Goal: Task Accomplishment & Management: Manage account settings

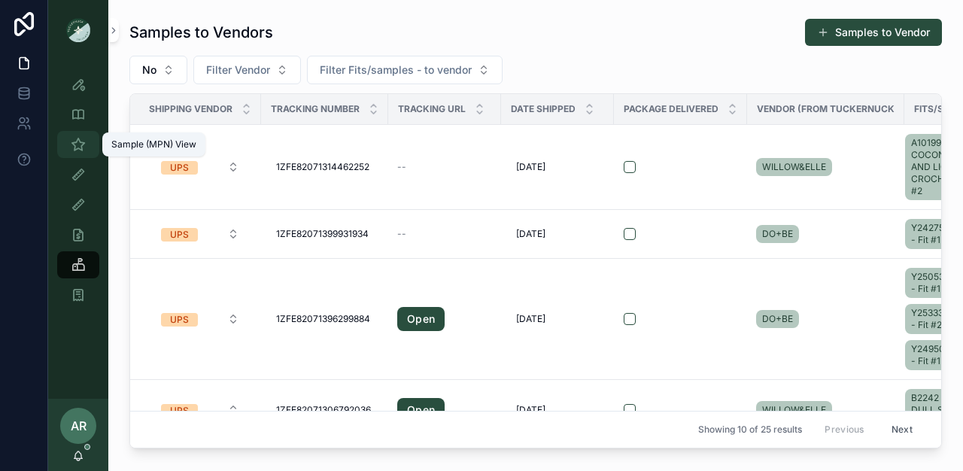
click at [87, 138] on div "Sample (MPN) View" at bounding box center [78, 144] width 24 height 24
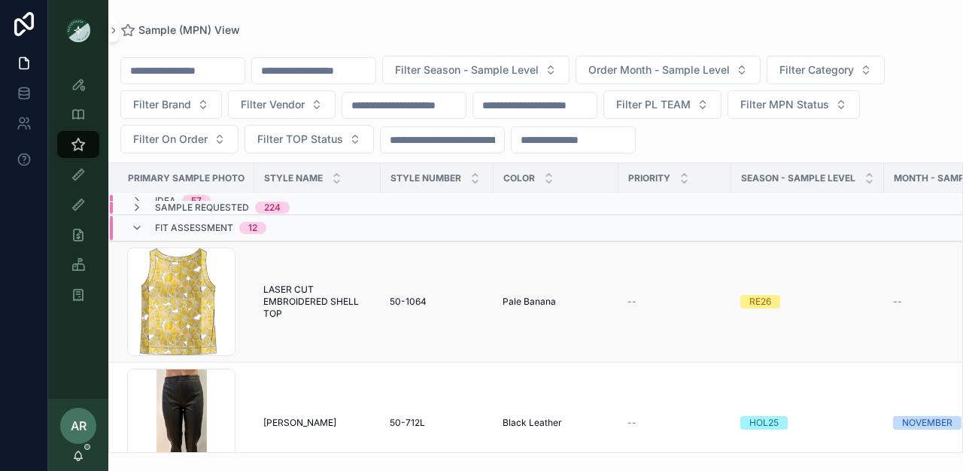
scroll to position [36, 0]
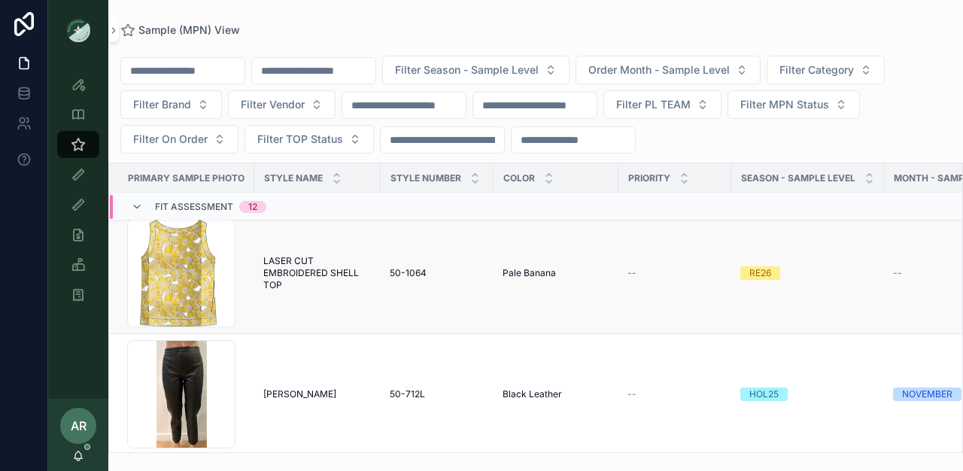
click at [272, 284] on span "LASER CUT EMBROIDERED SHELL TOP" at bounding box center [317, 273] width 108 height 36
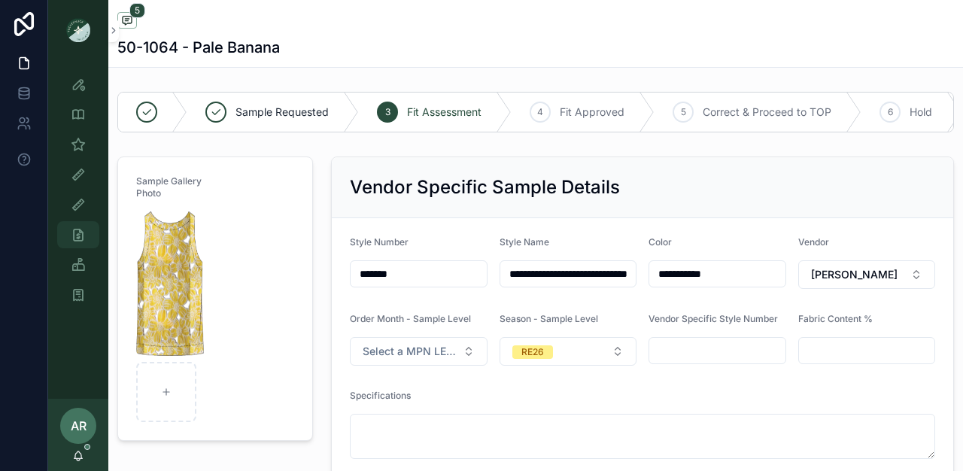
scroll to position [299, 0]
click at [84, 137] on icon "scrollable content" at bounding box center [78, 144] width 15 height 15
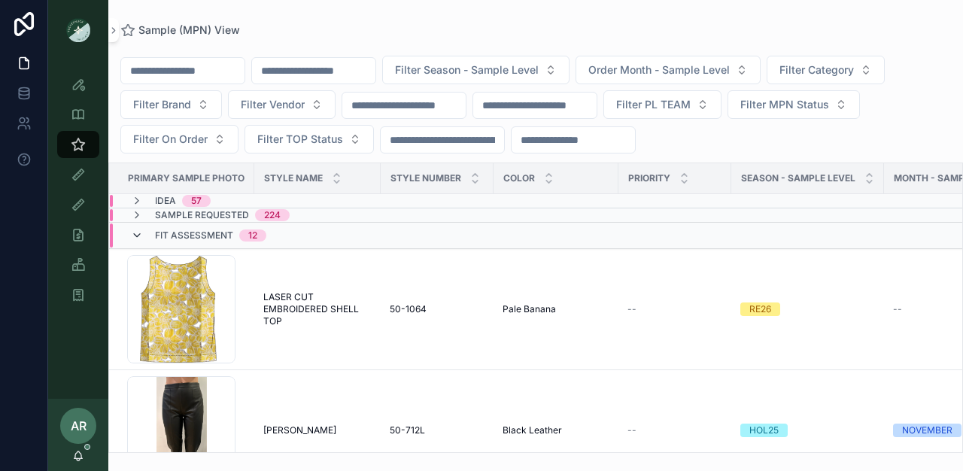
click at [142, 230] on icon "scrollable content" at bounding box center [137, 236] width 12 height 12
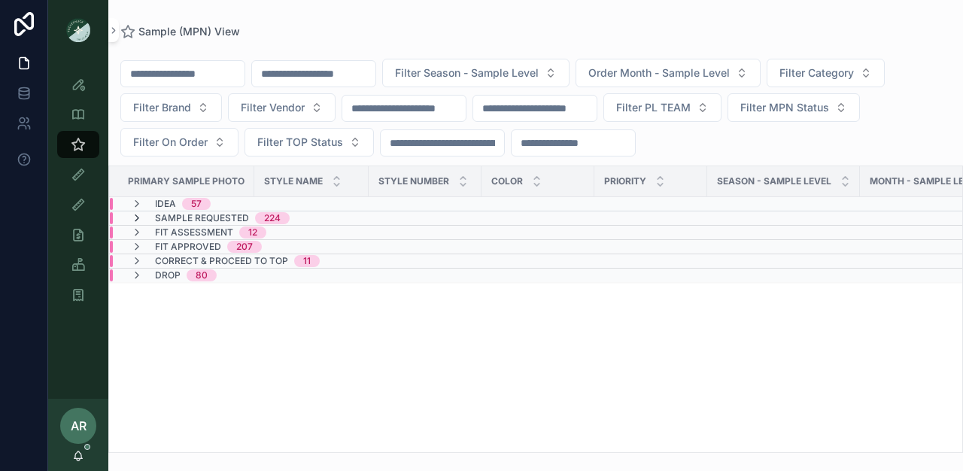
click at [133, 220] on icon "scrollable content" at bounding box center [137, 218] width 12 height 12
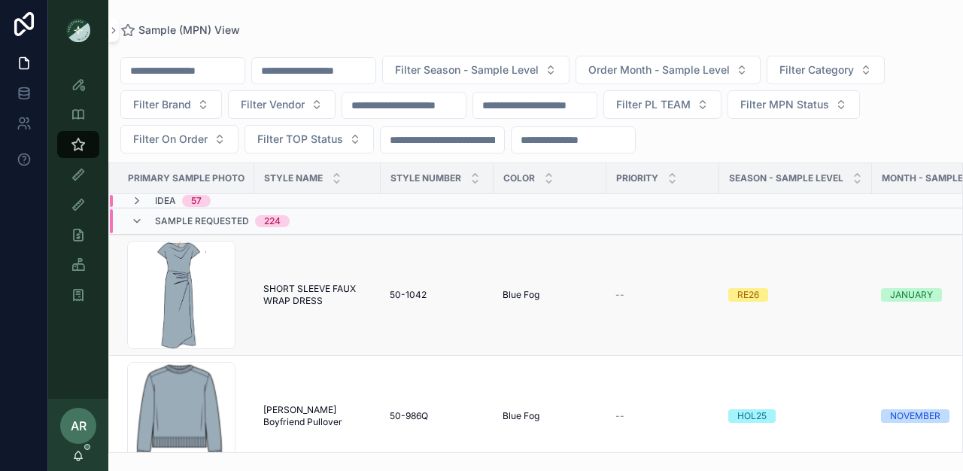
click at [278, 293] on span "SHORT SLEEVE FAUX WRAP DRESS" at bounding box center [317, 295] width 108 height 24
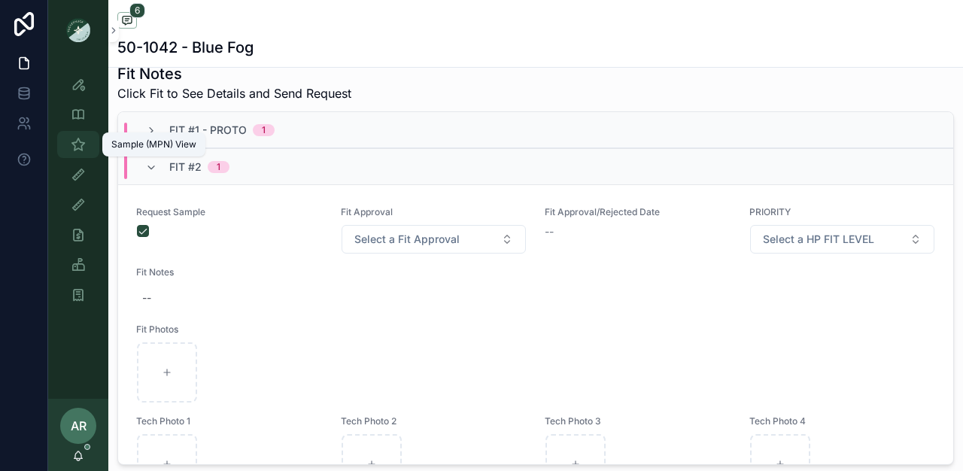
click at [78, 144] on icon "scrollable content" at bounding box center [78, 144] width 15 height 15
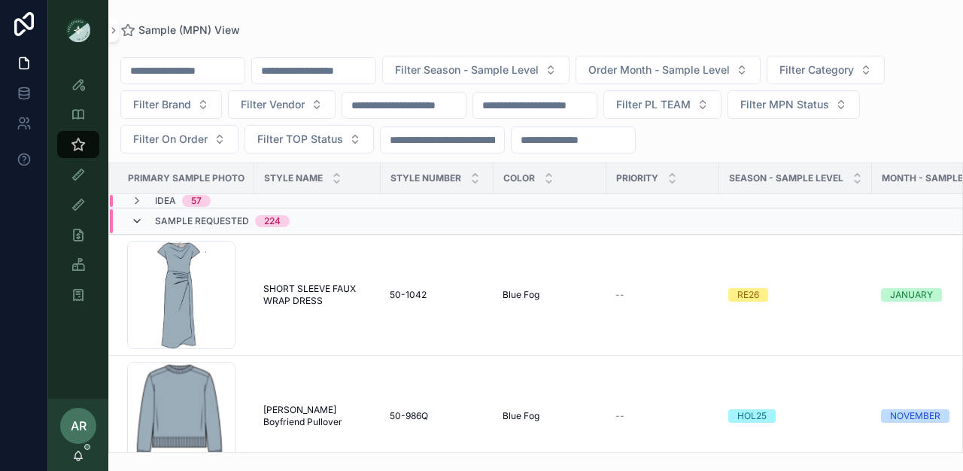
click at [135, 221] on icon "scrollable content" at bounding box center [137, 221] width 12 height 12
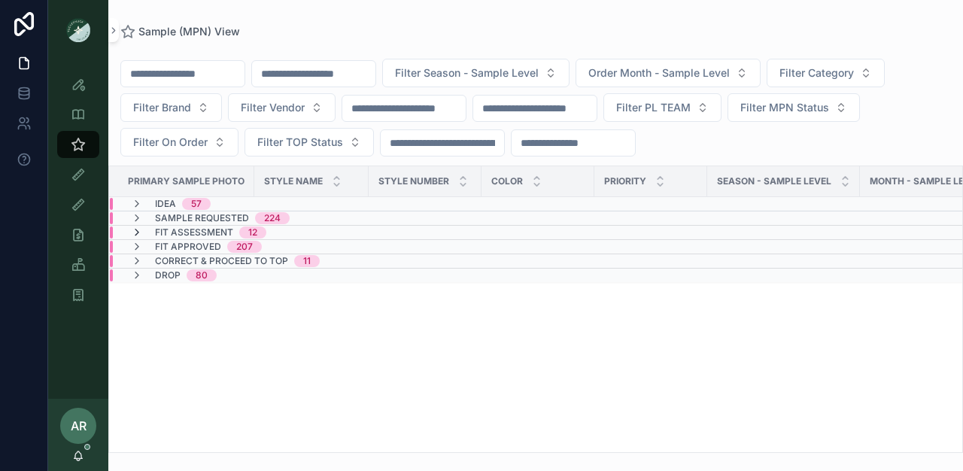
click at [140, 234] on icon "scrollable content" at bounding box center [137, 233] width 12 height 12
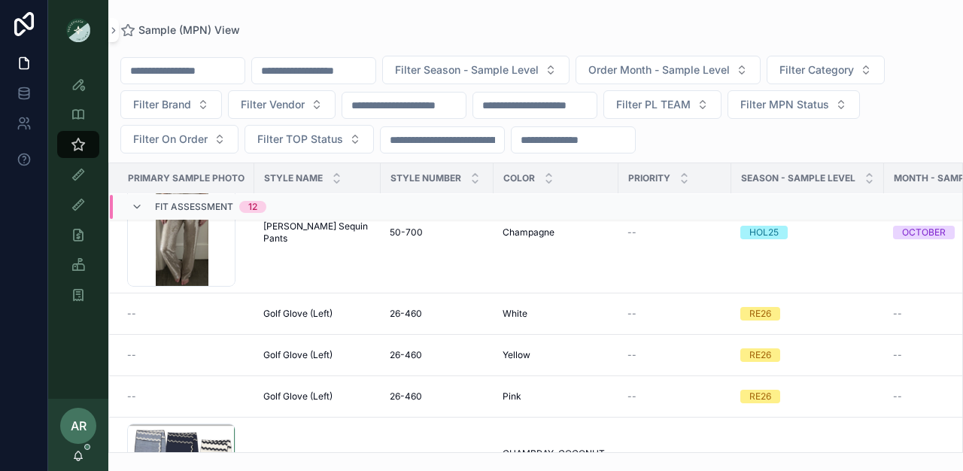
scroll to position [734, 0]
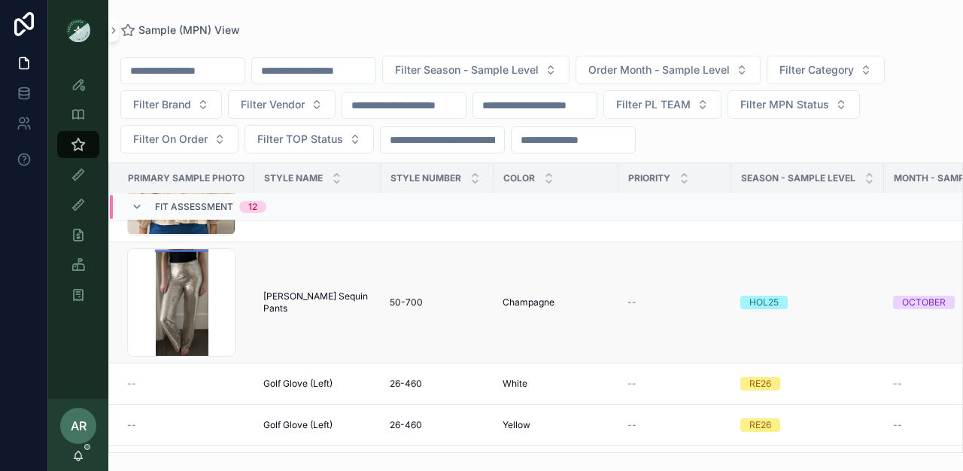
click at [312, 300] on span "[PERSON_NAME] Sequin Pants" at bounding box center [317, 302] width 108 height 24
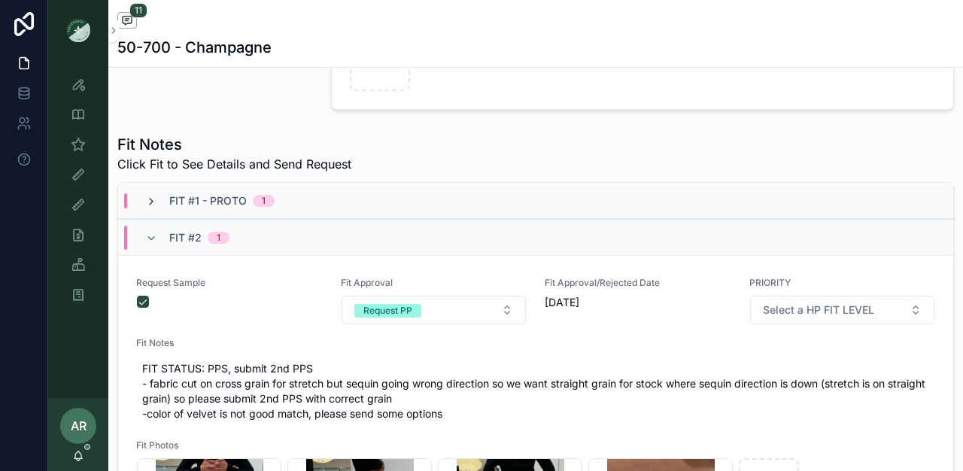
click at [147, 208] on icon "scrollable content" at bounding box center [151, 202] width 12 height 12
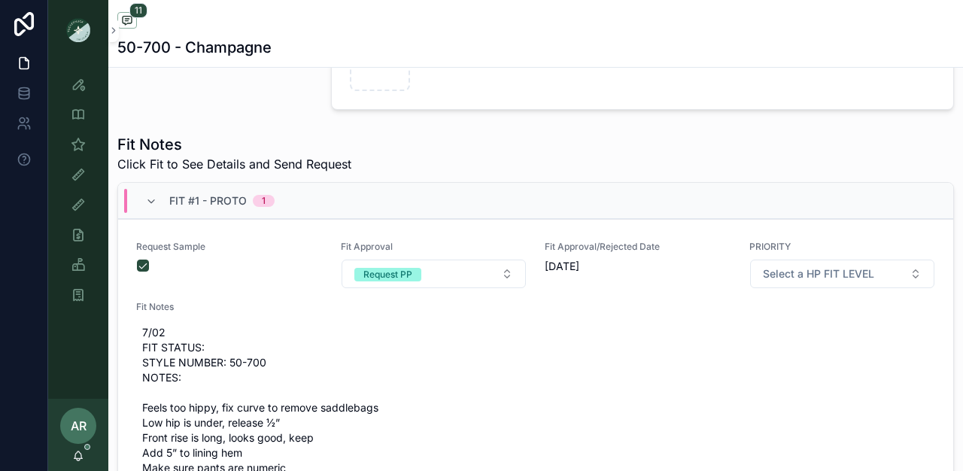
click at [147, 208] on icon "scrollable content" at bounding box center [151, 202] width 12 height 12
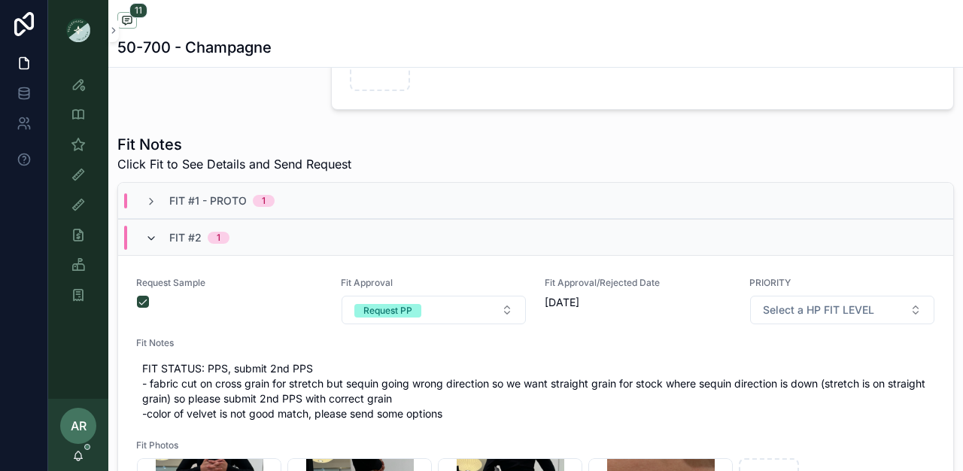
click at [154, 245] on icon "scrollable content" at bounding box center [151, 239] width 12 height 12
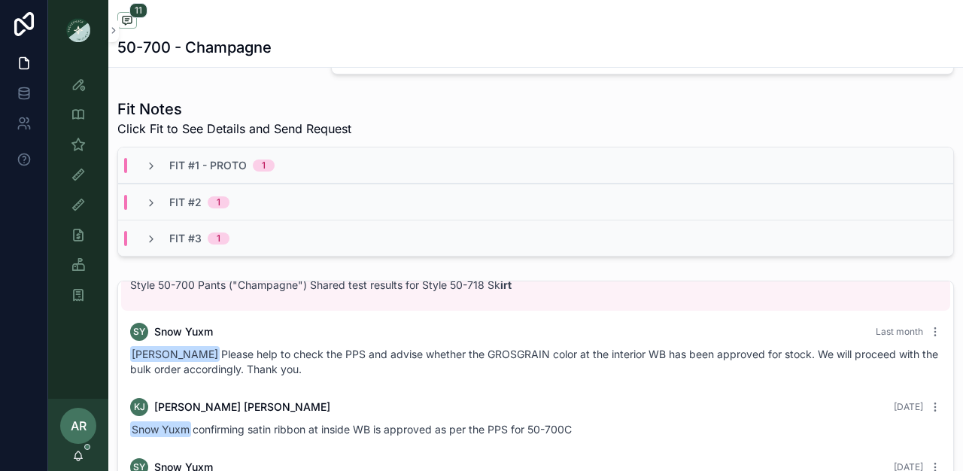
scroll to position [529, 0]
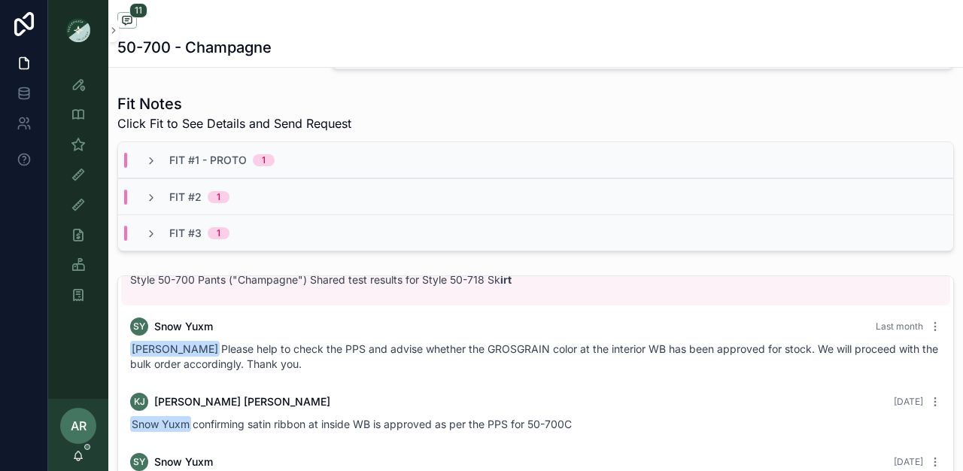
click at [154, 240] on icon "scrollable content" at bounding box center [151, 234] width 12 height 12
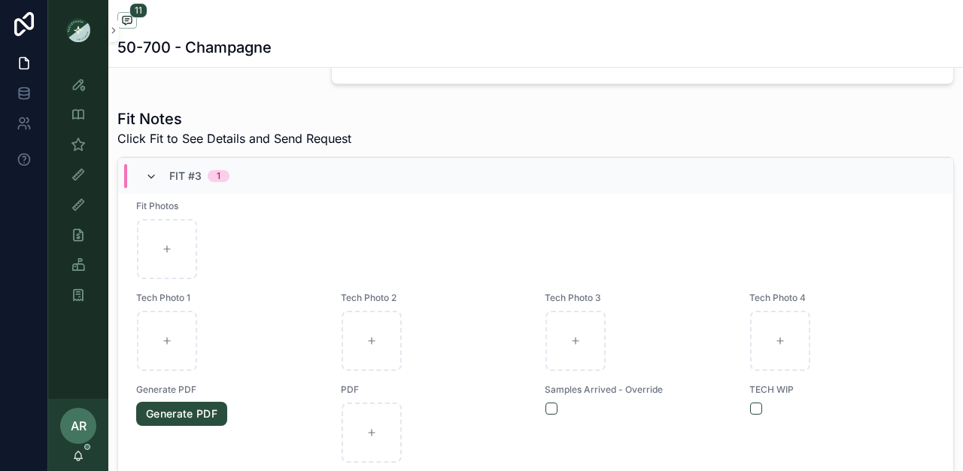
scroll to position [178, 0]
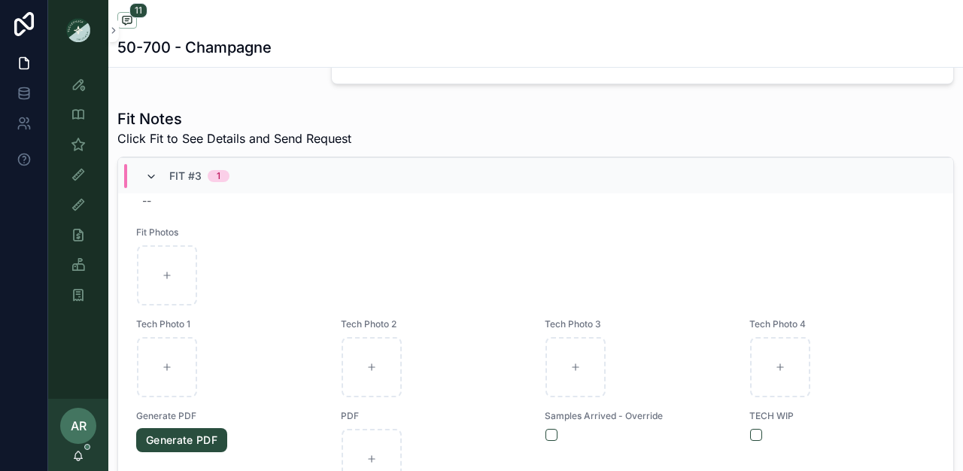
click at [152, 183] on icon "scrollable content" at bounding box center [151, 177] width 12 height 12
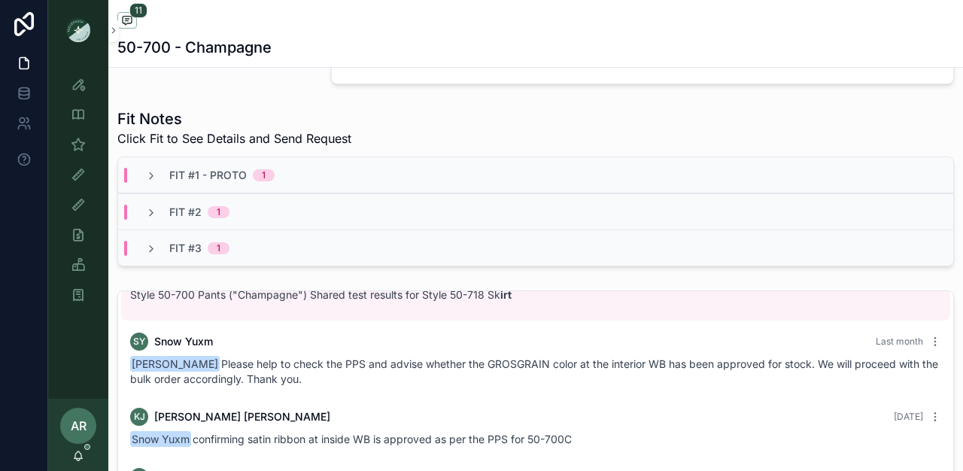
scroll to position [0, 0]
click at [145, 219] on icon "scrollable content" at bounding box center [151, 213] width 12 height 12
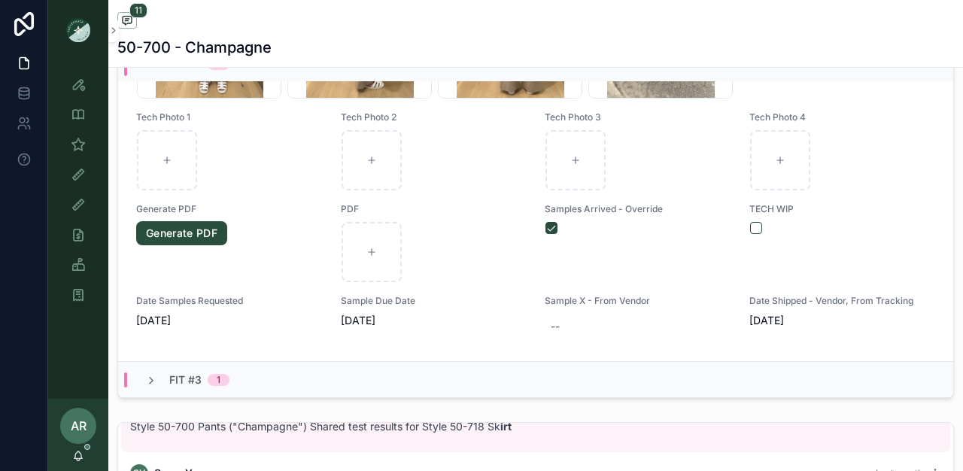
scroll to position [636, 0]
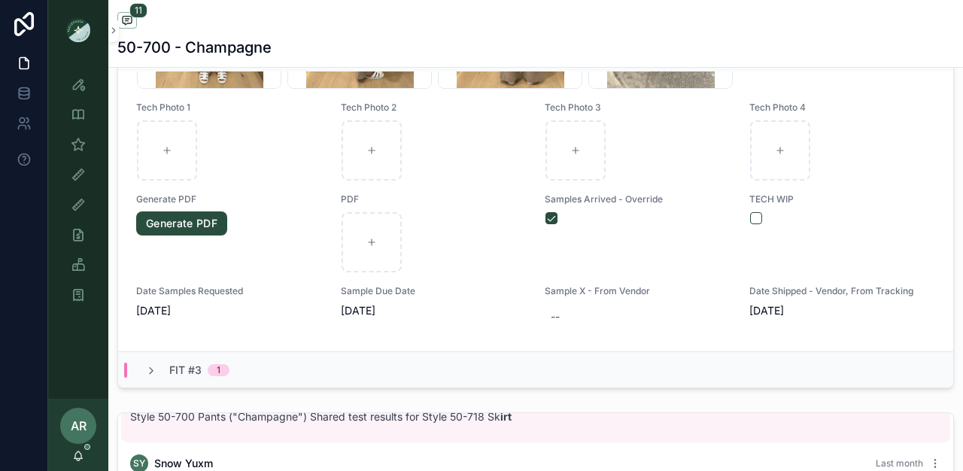
click at [158, 378] on div "Fit #3 1" at bounding box center [187, 370] width 84 height 15
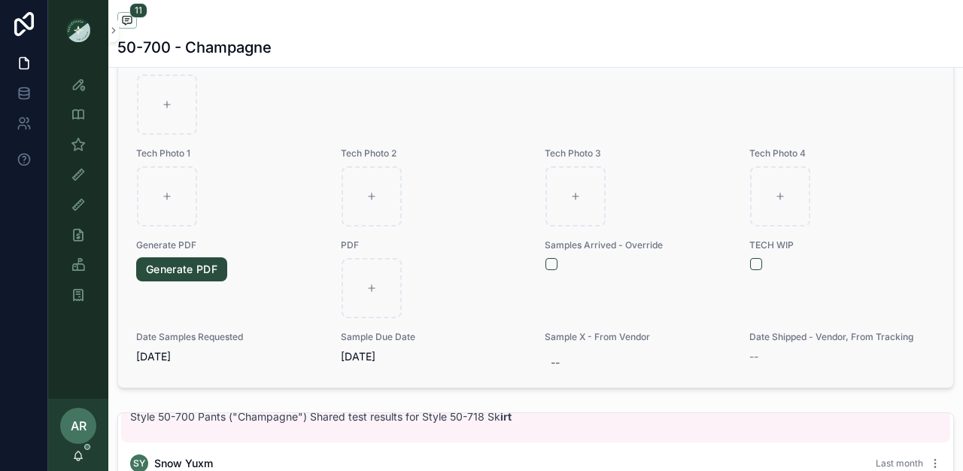
scroll to position [847, 0]
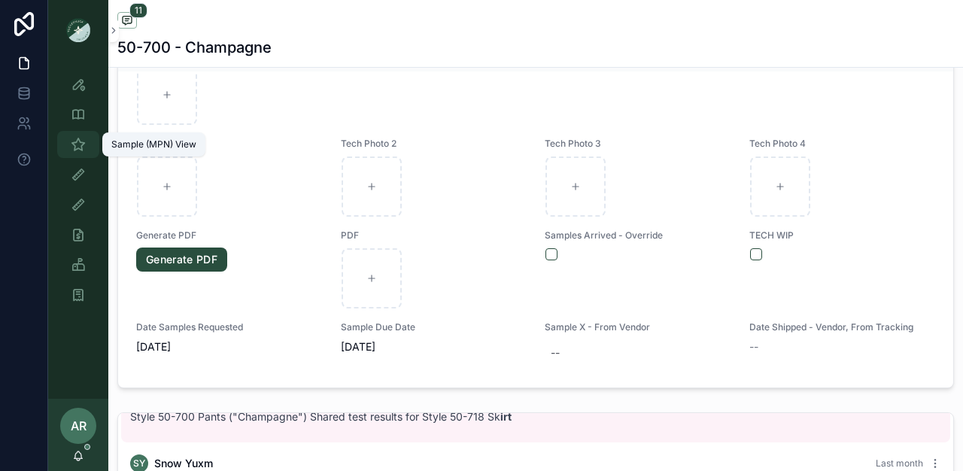
click at [76, 155] on div "Sample (MPN) View" at bounding box center [78, 144] width 24 height 24
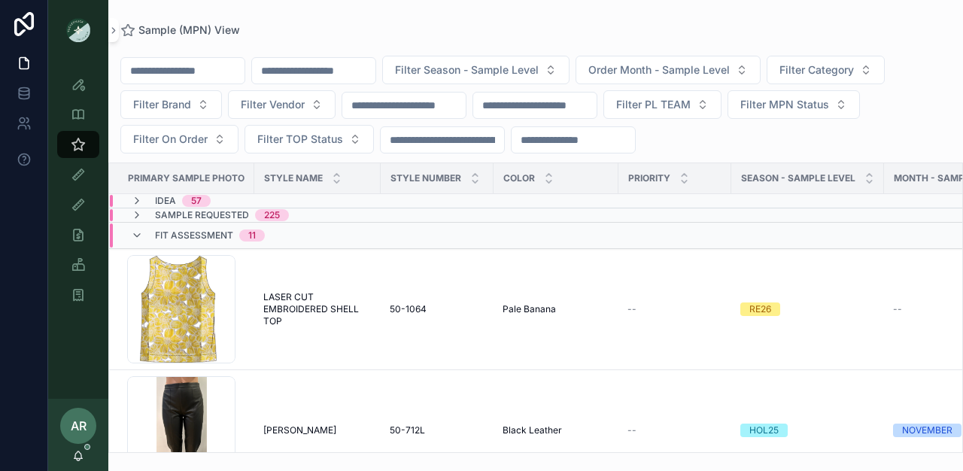
click at [302, 72] on input "scrollable content" at bounding box center [313, 70] width 123 height 21
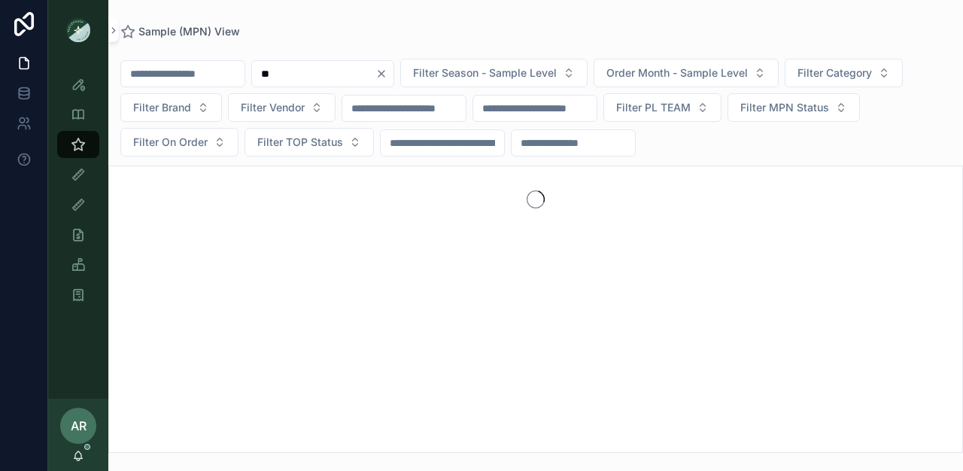
type input "*"
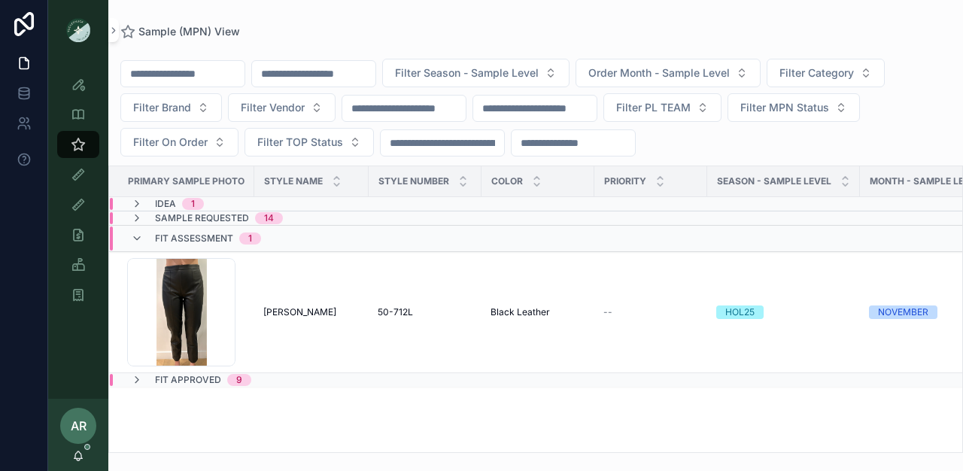
type input "*"
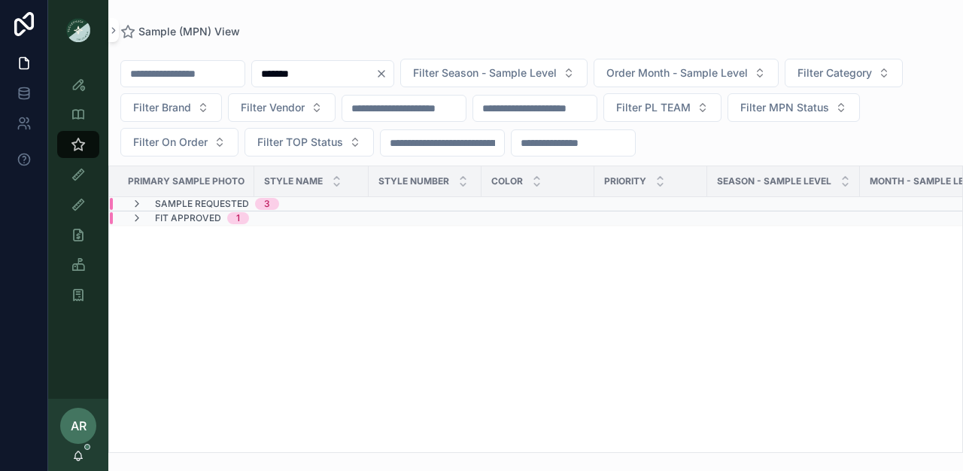
type input "*******"
click at [228, 208] on span "Sample Requested" at bounding box center [202, 204] width 94 height 12
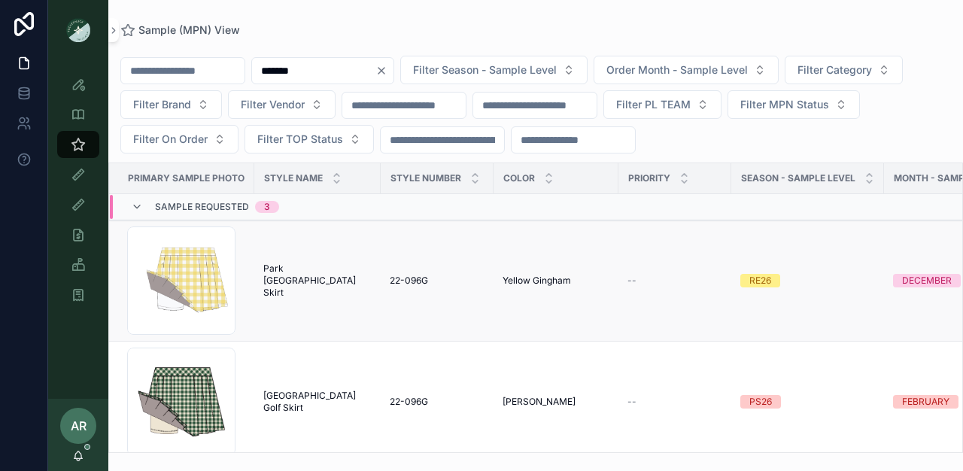
click at [293, 284] on span "Park [GEOGRAPHIC_DATA] Skirt" at bounding box center [317, 281] width 108 height 36
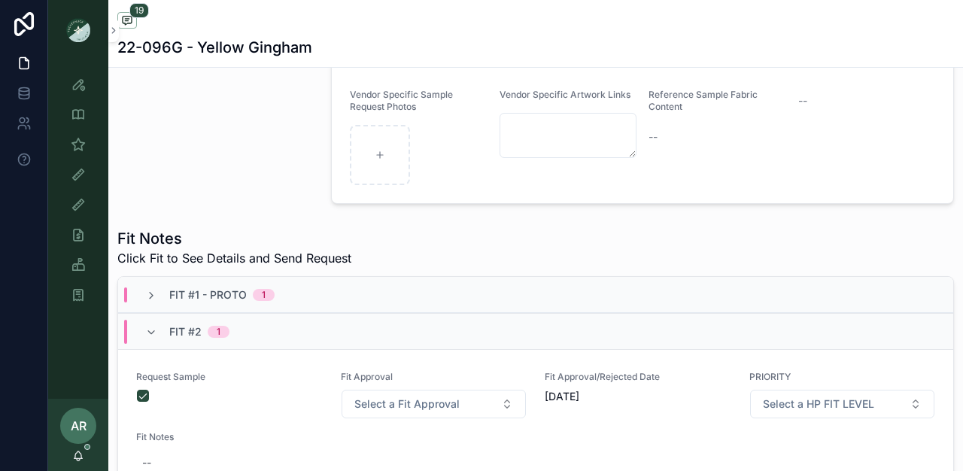
scroll to position [348, 0]
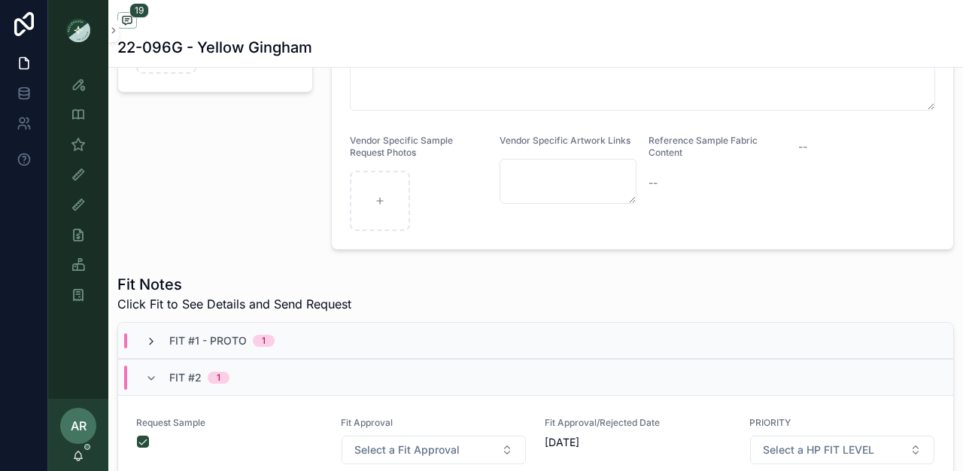
click at [154, 348] on icon "scrollable content" at bounding box center [151, 342] width 12 height 12
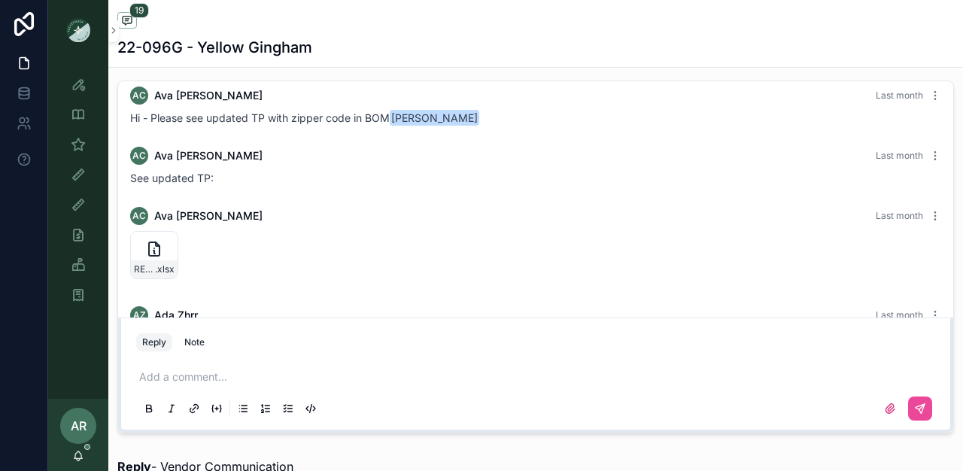
scroll to position [1078, 0]
click at [164, 248] on icon "scrollable content" at bounding box center [166, 242] width 12 height 12
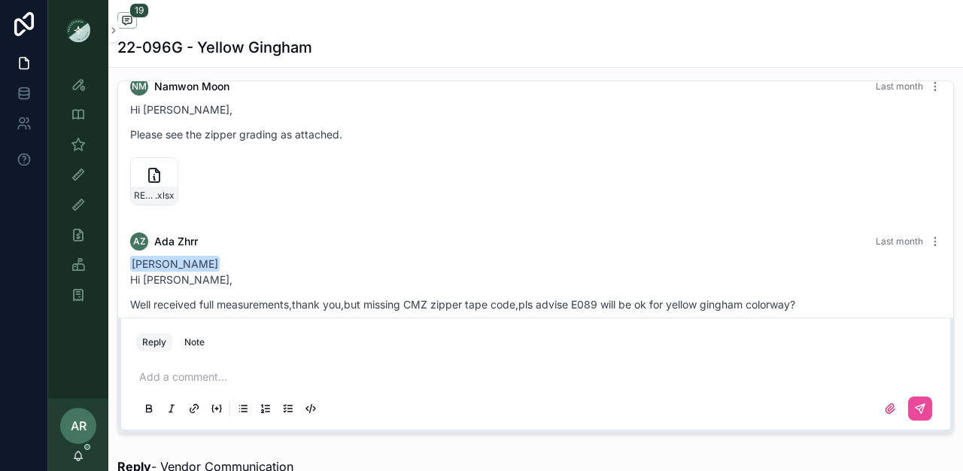
scroll to position [591, 0]
click at [164, 175] on icon "scrollable content" at bounding box center [166, 169] width 12 height 12
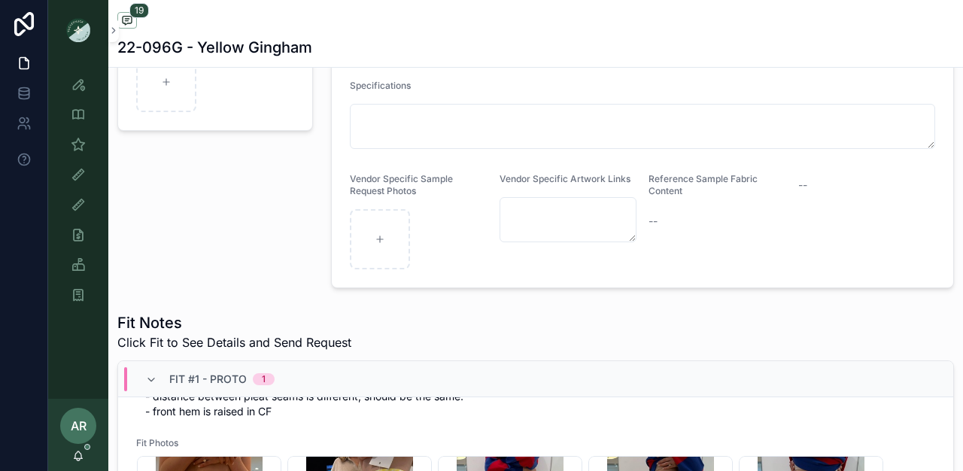
scroll to position [369, 0]
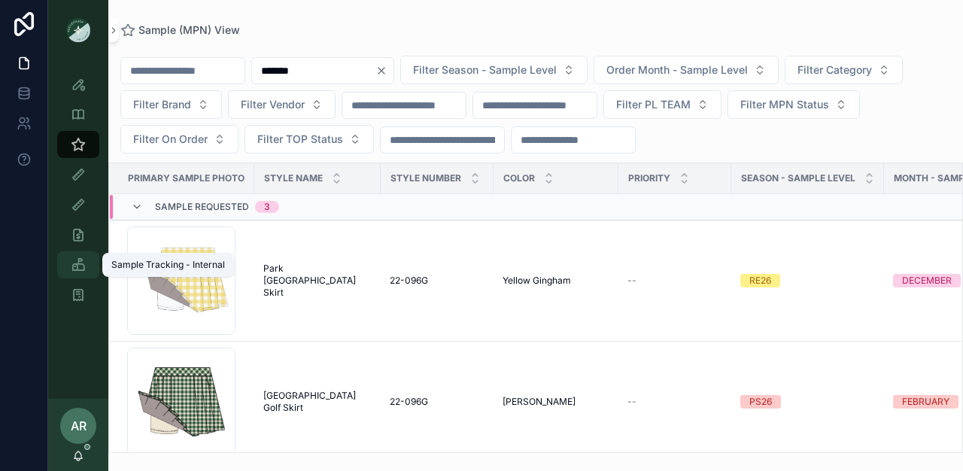
click at [83, 257] on icon "scrollable content" at bounding box center [78, 264] width 15 height 15
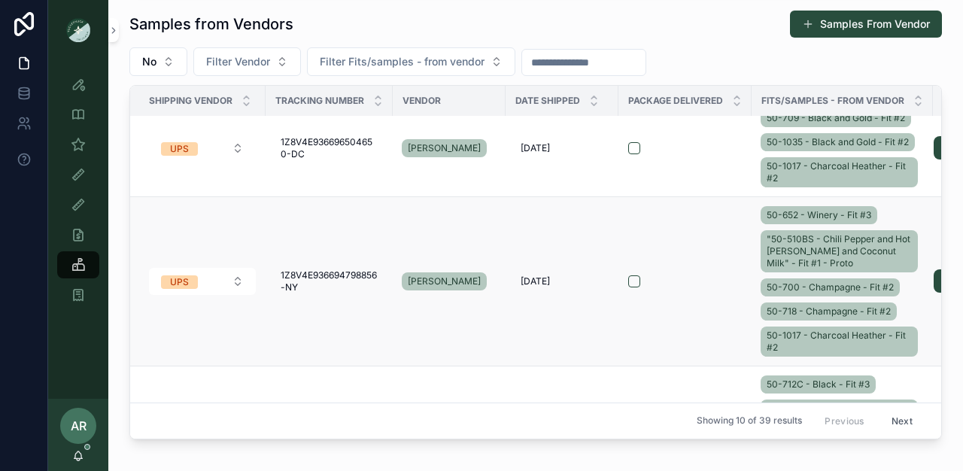
scroll to position [913, 0]
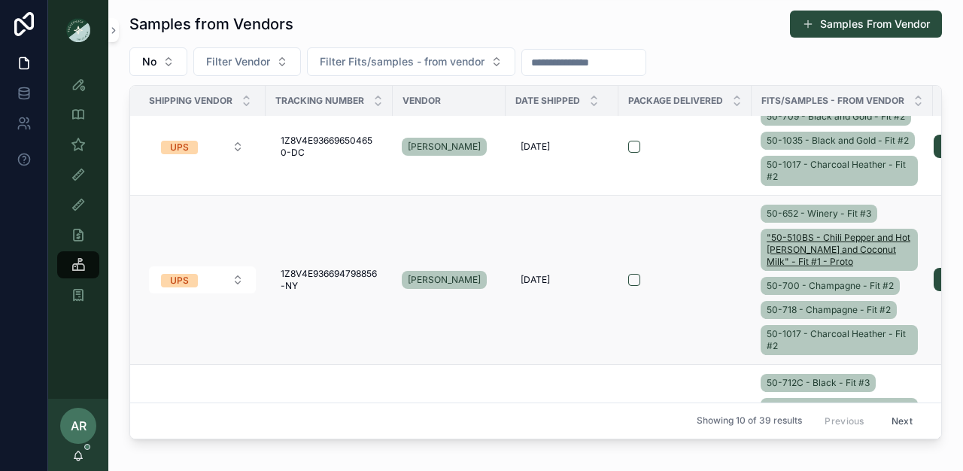
click at [793, 238] on span ""50-510BS - Chili Pepper and Hot [PERSON_NAME] and Coconut Milk" - Fit #1 - Pro…" at bounding box center [839, 250] width 145 height 36
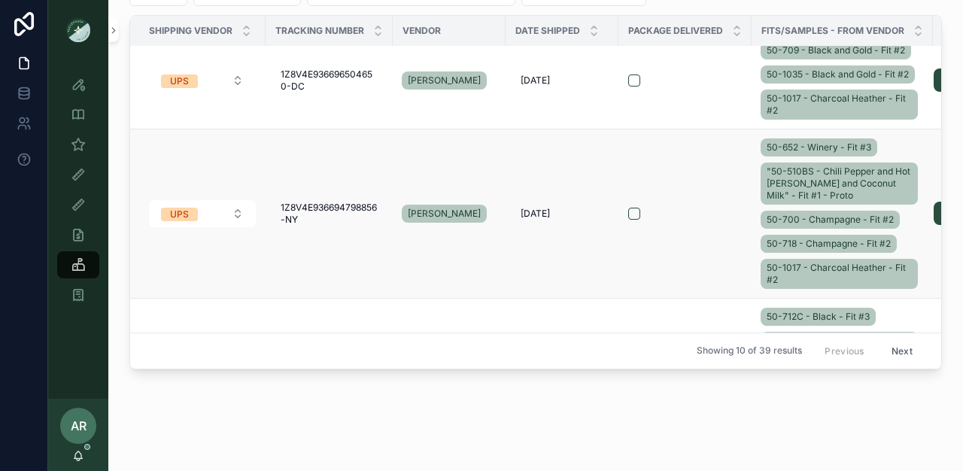
scroll to position [919, 0]
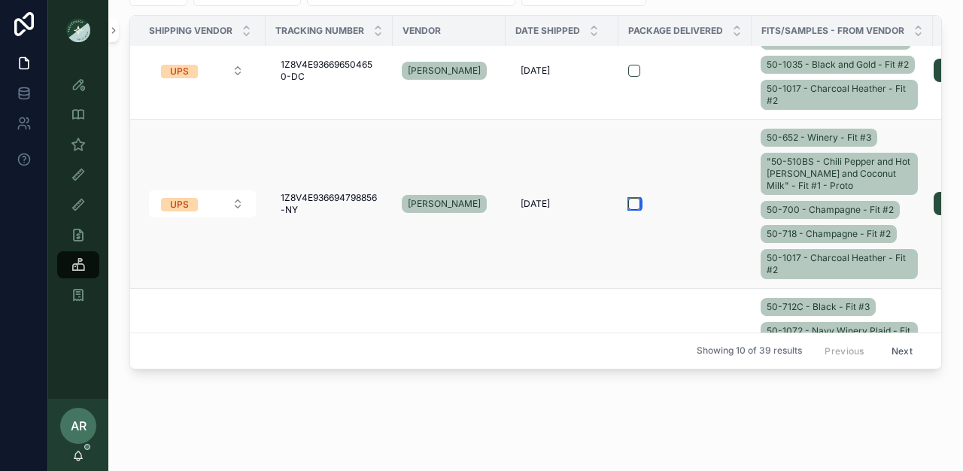
click at [631, 202] on button "scrollable content" at bounding box center [634, 204] width 12 height 12
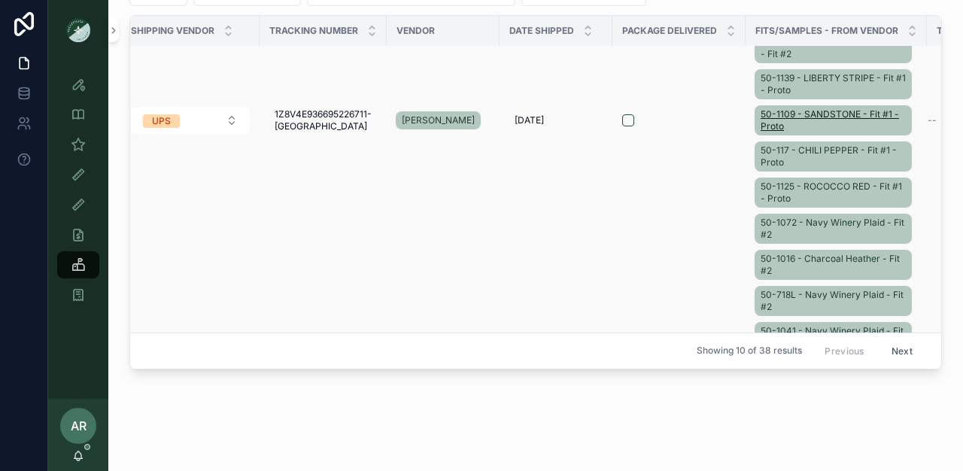
scroll to position [1312, 18]
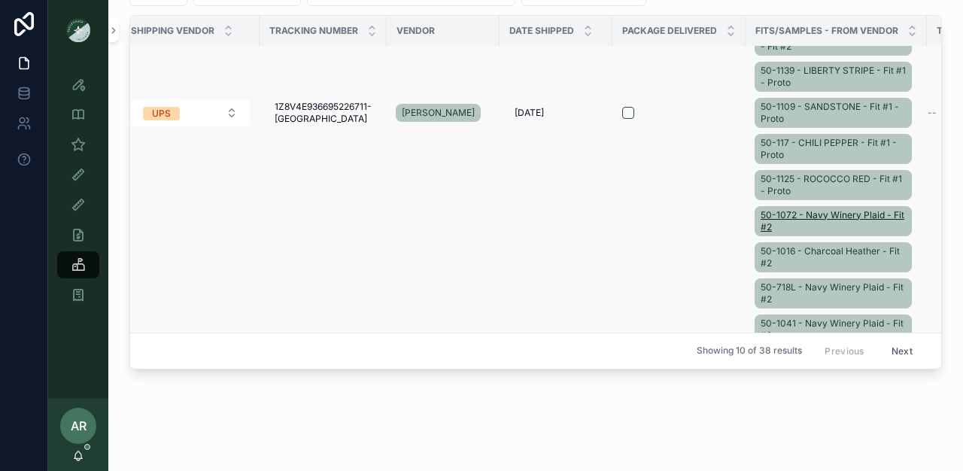
click at [811, 216] on span "50-1072 - Navy Winery Plaid - Fit #2" at bounding box center [833, 221] width 145 height 24
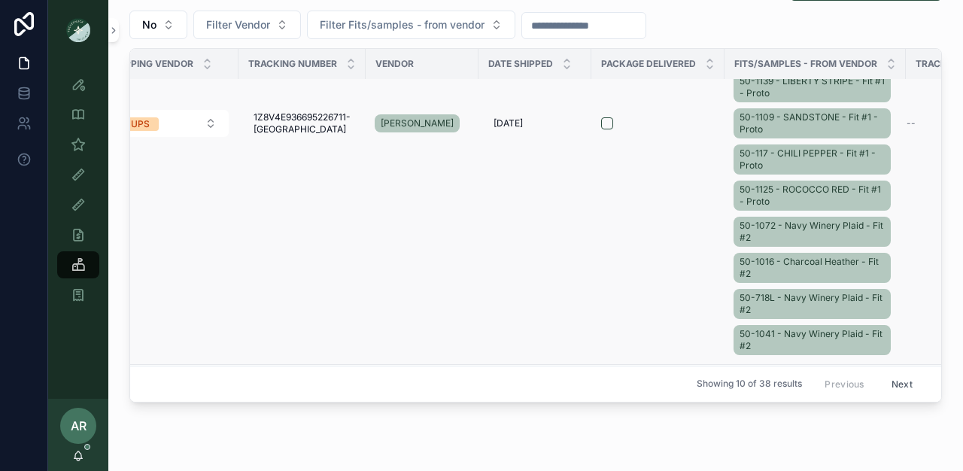
scroll to position [1280, 39]
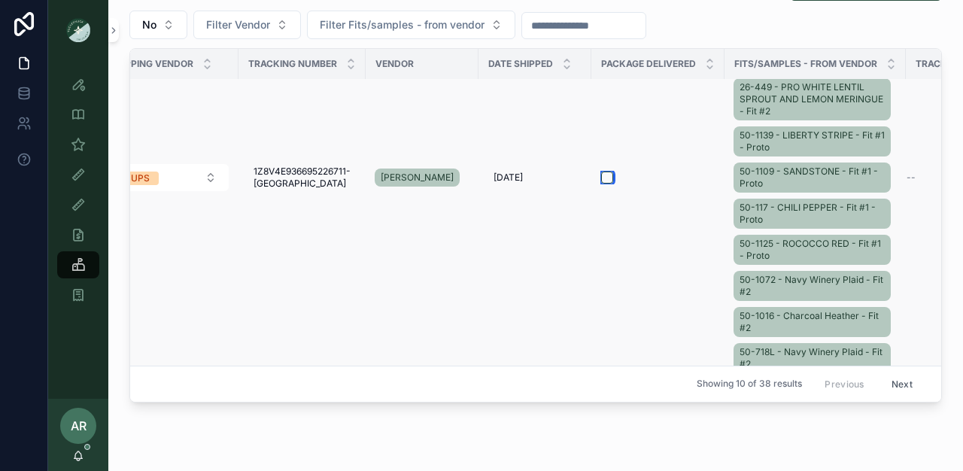
click at [607, 175] on button "scrollable content" at bounding box center [607, 178] width 12 height 12
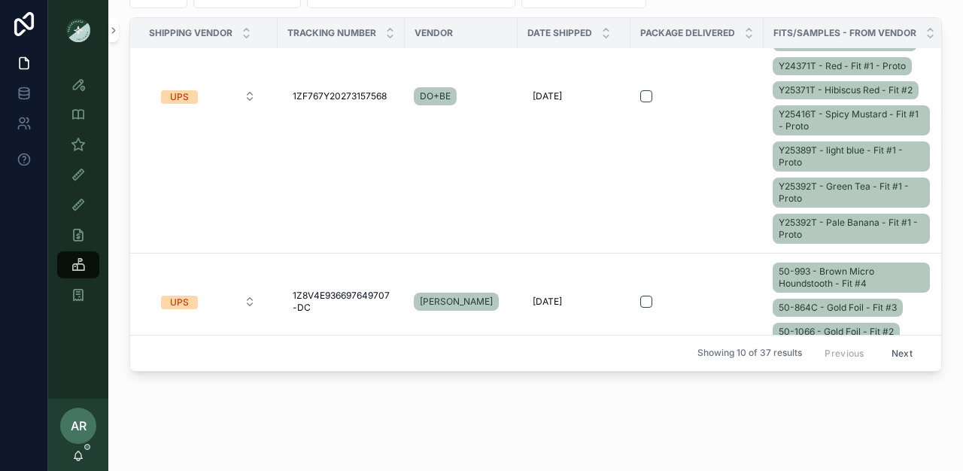
scroll to position [0, 0]
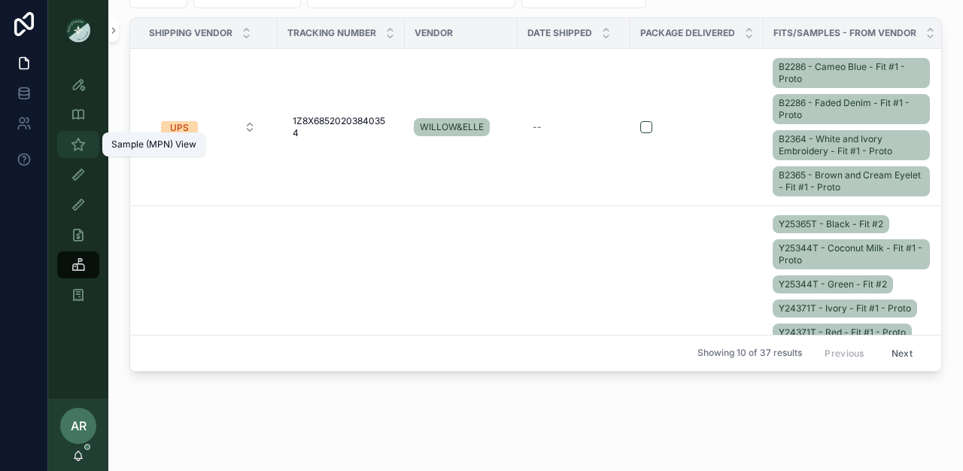
click at [81, 149] on icon "scrollable content" at bounding box center [78, 144] width 15 height 15
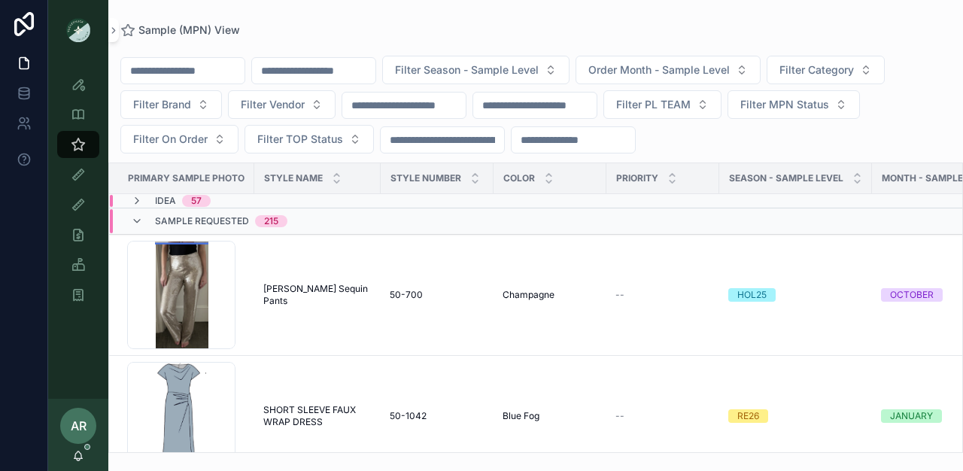
click at [132, 220] on icon "scrollable content" at bounding box center [137, 221] width 12 height 12
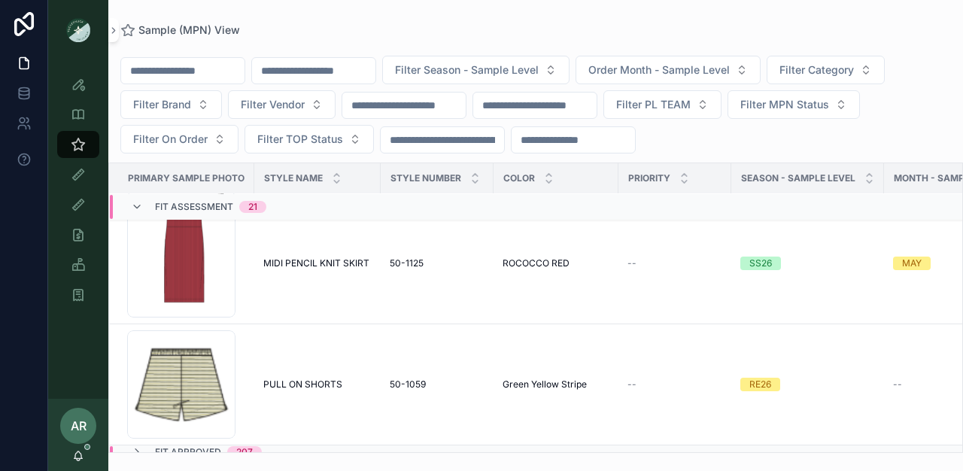
scroll to position [2291, 0]
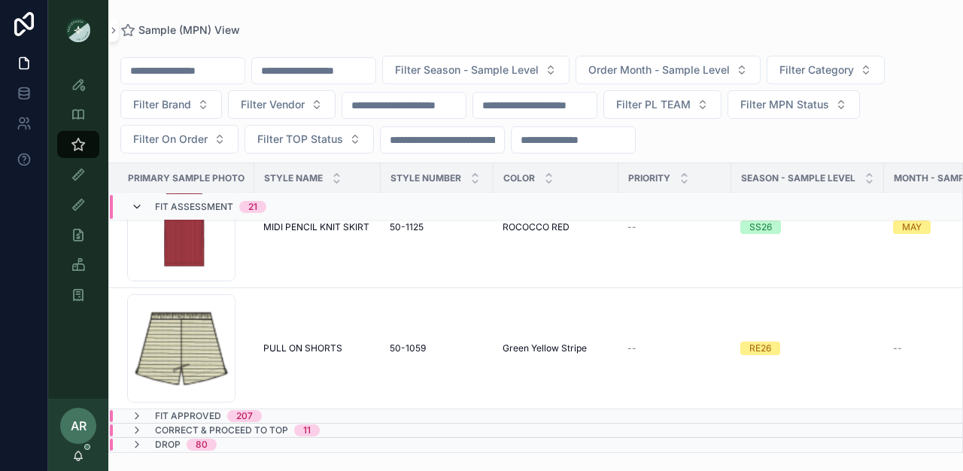
click at [135, 204] on icon "scrollable content" at bounding box center [137, 207] width 12 height 12
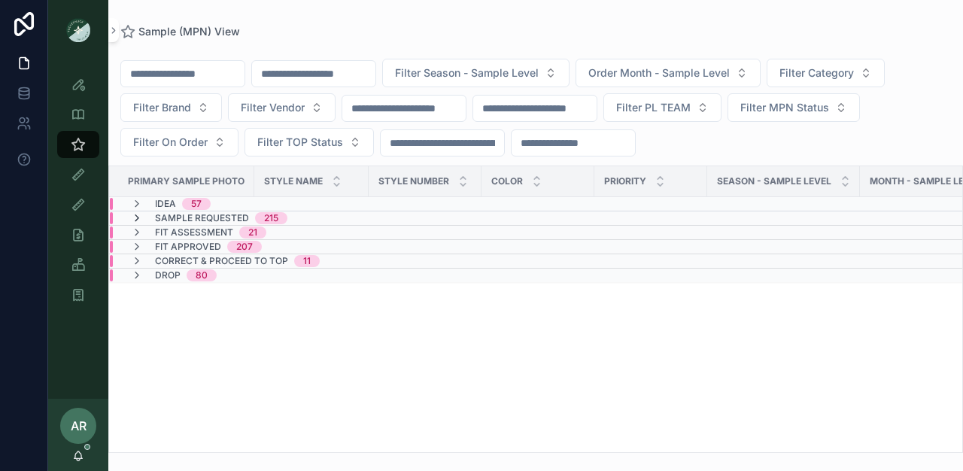
click at [141, 218] on icon "scrollable content" at bounding box center [137, 218] width 12 height 12
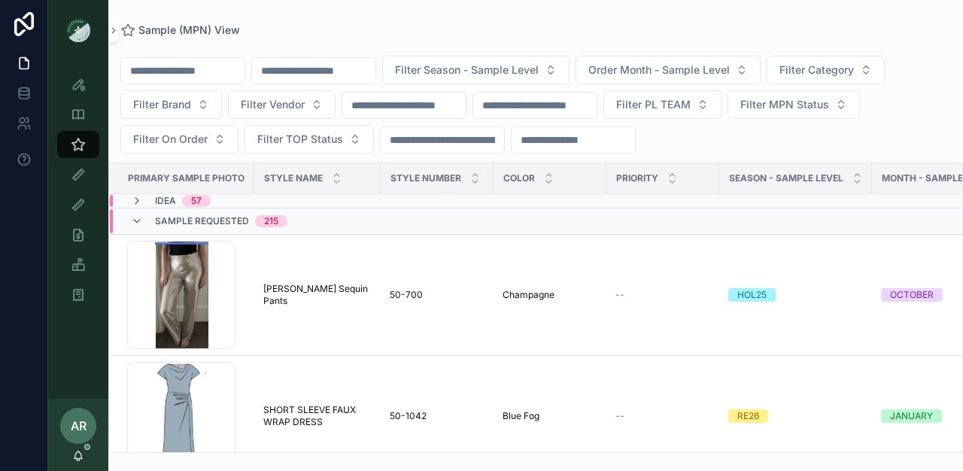
click at [141, 218] on icon "scrollable content" at bounding box center [137, 221] width 12 height 12
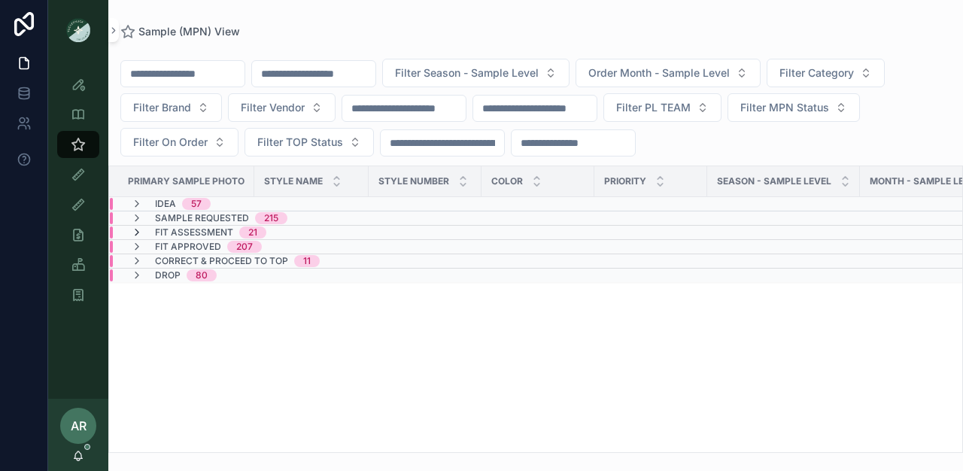
click at [135, 229] on icon "scrollable content" at bounding box center [137, 233] width 12 height 12
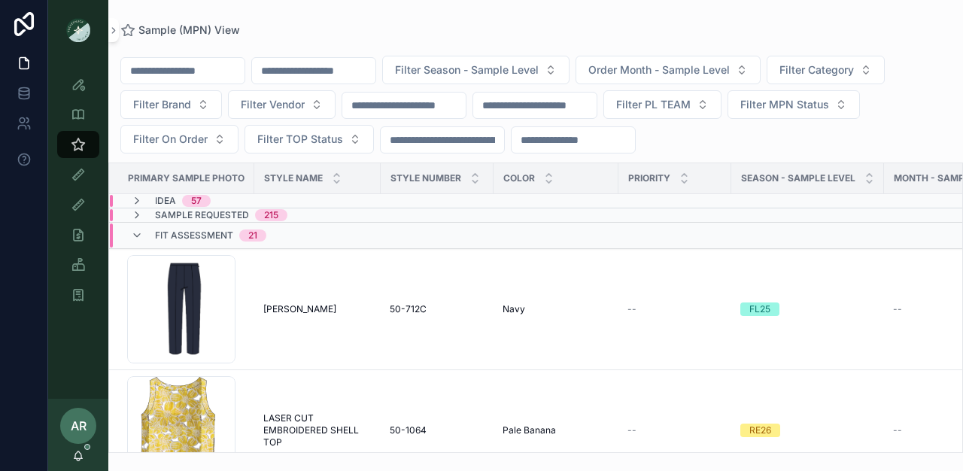
click at [135, 230] on icon "scrollable content" at bounding box center [137, 236] width 12 height 12
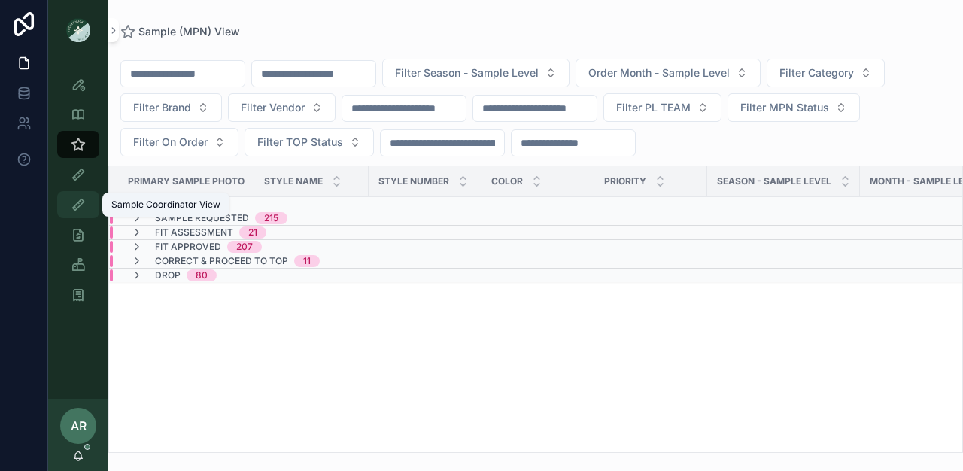
click at [80, 212] on div "Sample Coordinator View" at bounding box center [78, 205] width 24 height 24
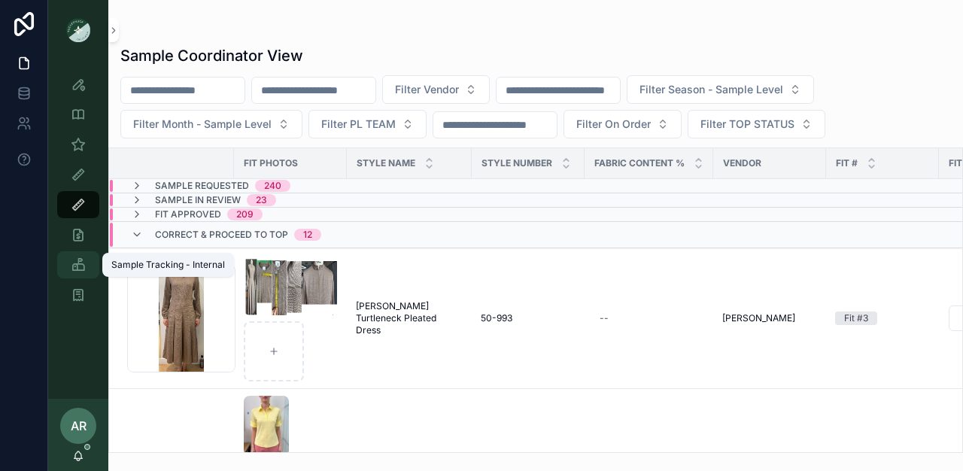
click at [71, 268] on icon "scrollable content" at bounding box center [78, 264] width 15 height 15
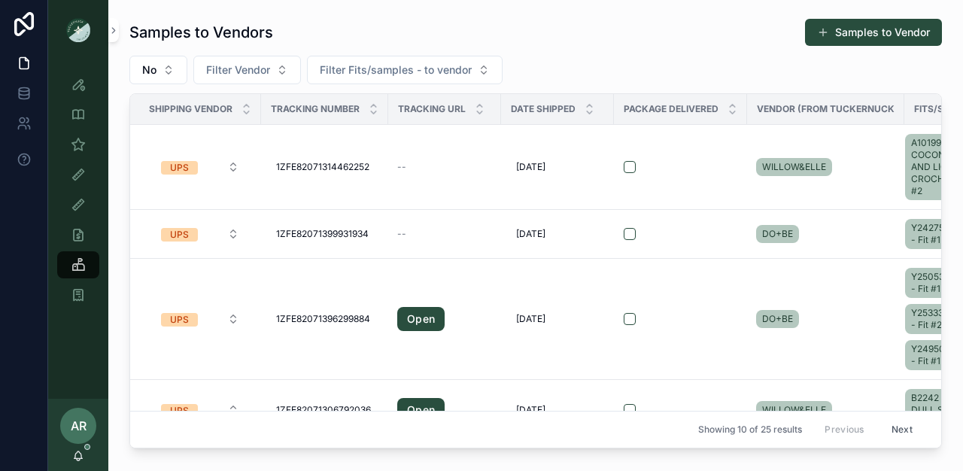
scroll to position [354, 0]
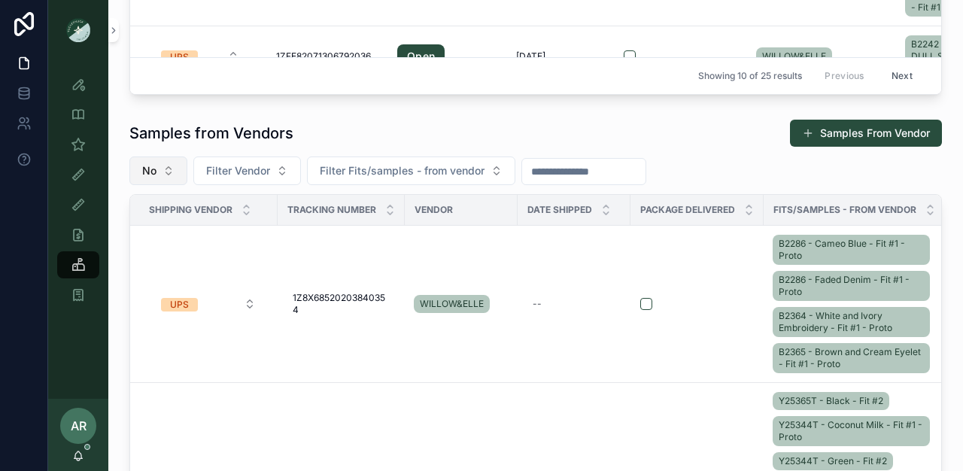
click at [166, 172] on button "No" at bounding box center [158, 171] width 58 height 29
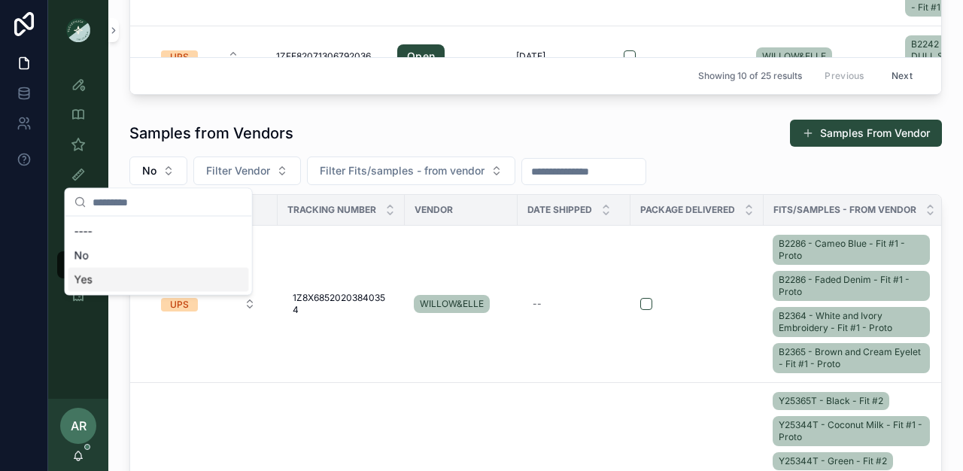
click at [108, 287] on div "Yes" at bounding box center [158, 280] width 181 height 24
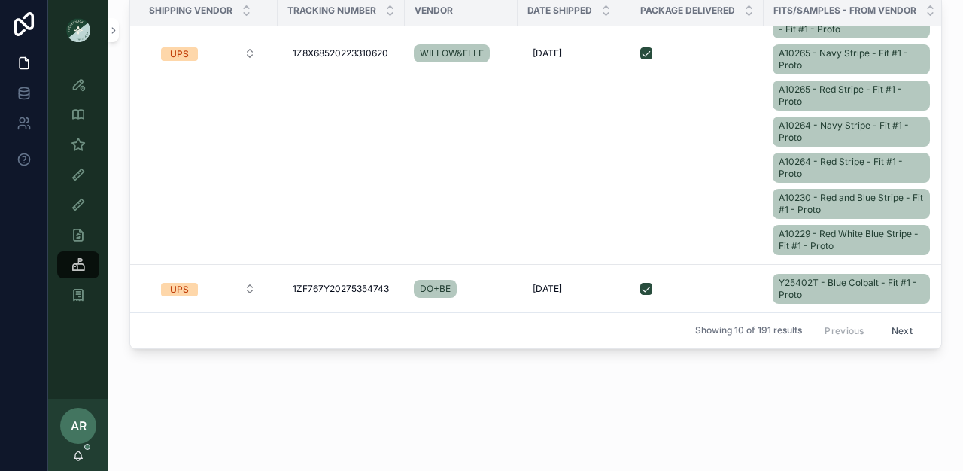
scroll to position [555, 0]
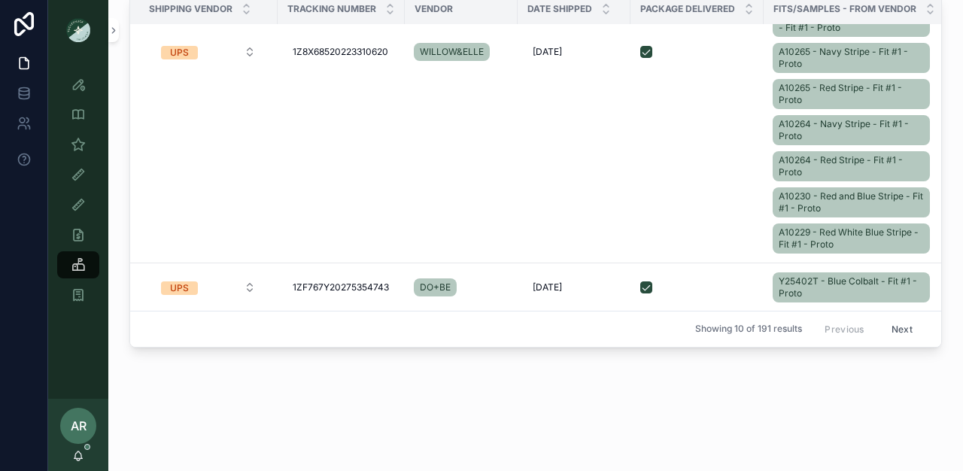
click at [881, 319] on button "Next" at bounding box center [902, 329] width 42 height 23
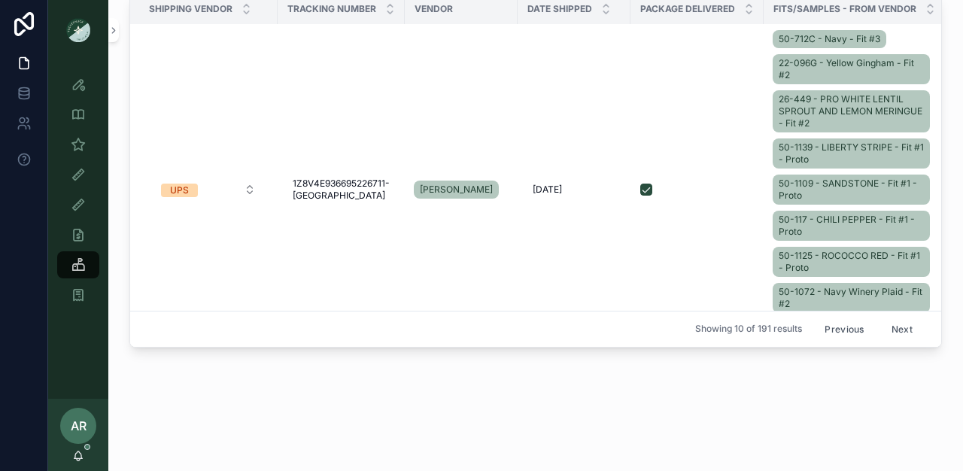
scroll to position [470, 0]
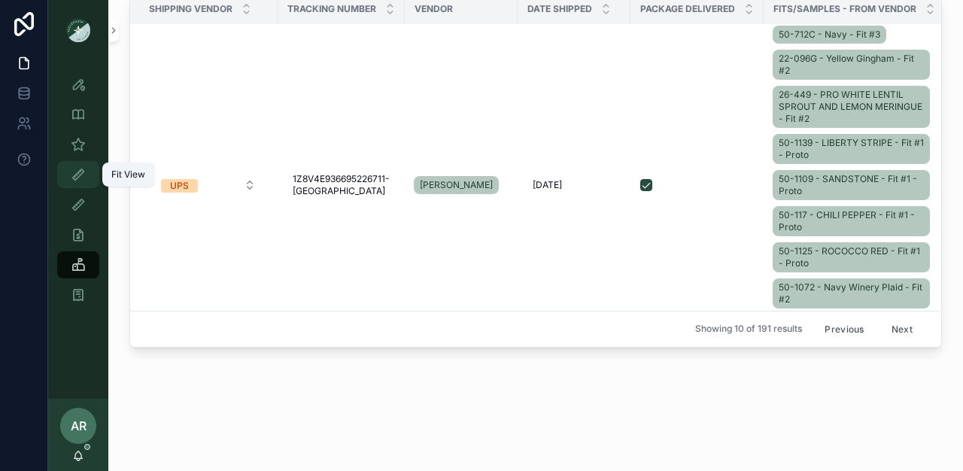
click at [84, 171] on icon "scrollable content" at bounding box center [78, 174] width 15 height 15
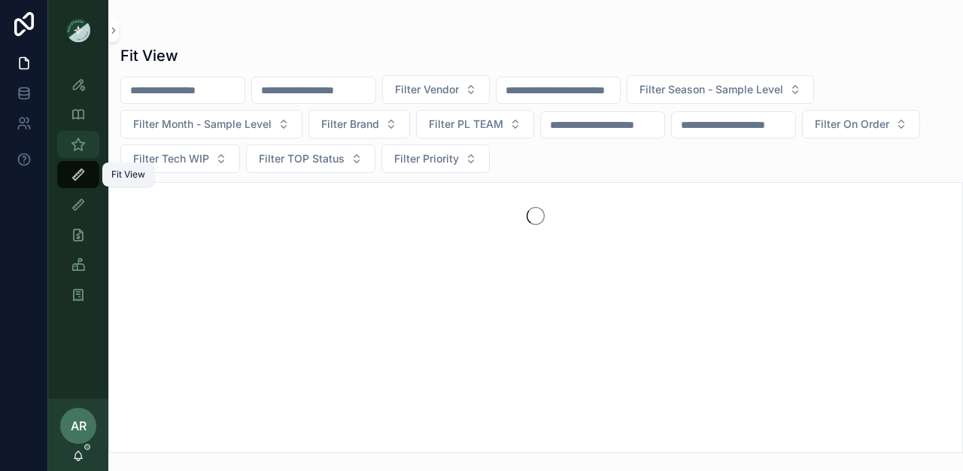
click at [89, 149] on div "Sample (MPN) View" at bounding box center [78, 144] width 24 height 24
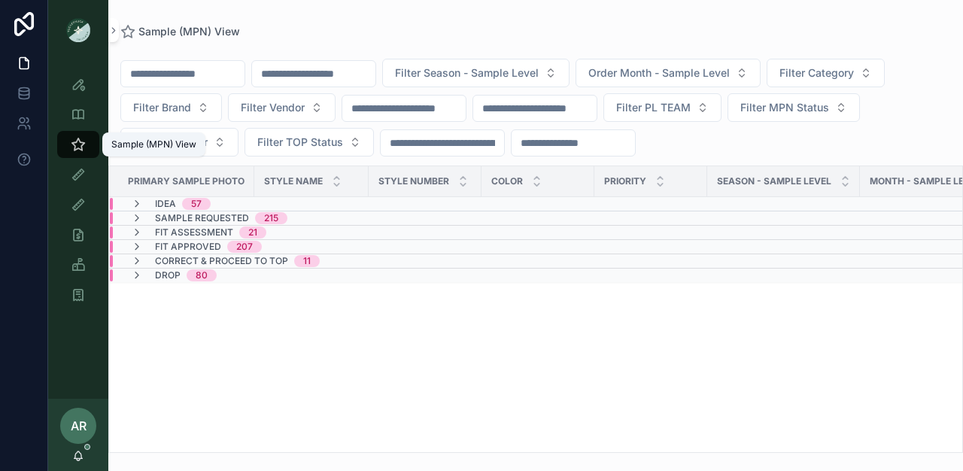
click at [87, 147] on div "Sample (MPN) View" at bounding box center [78, 144] width 24 height 24
click at [300, 77] on input "scrollable content" at bounding box center [313, 73] width 123 height 21
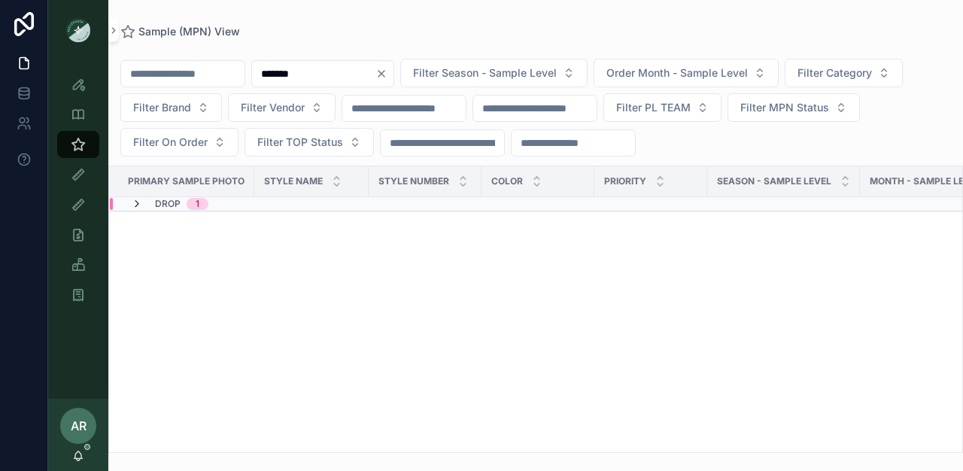
type input "*******"
click at [135, 214] on icon "scrollable content" at bounding box center [137, 218] width 12 height 12
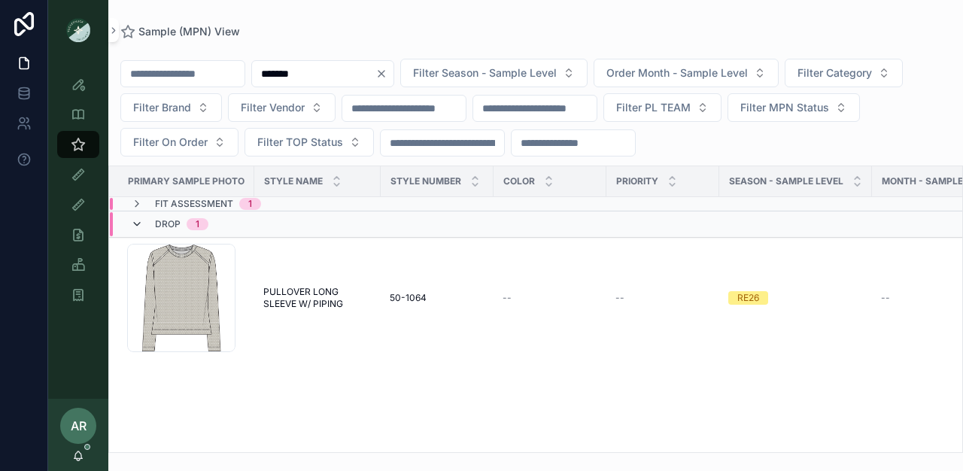
click at [138, 220] on icon "scrollable content" at bounding box center [137, 224] width 12 height 12
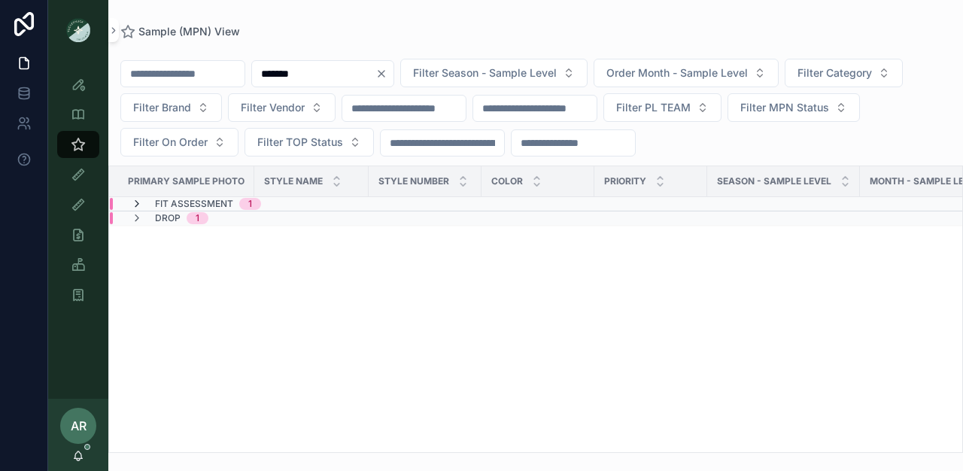
click at [139, 205] on icon "scrollable content" at bounding box center [137, 204] width 12 height 12
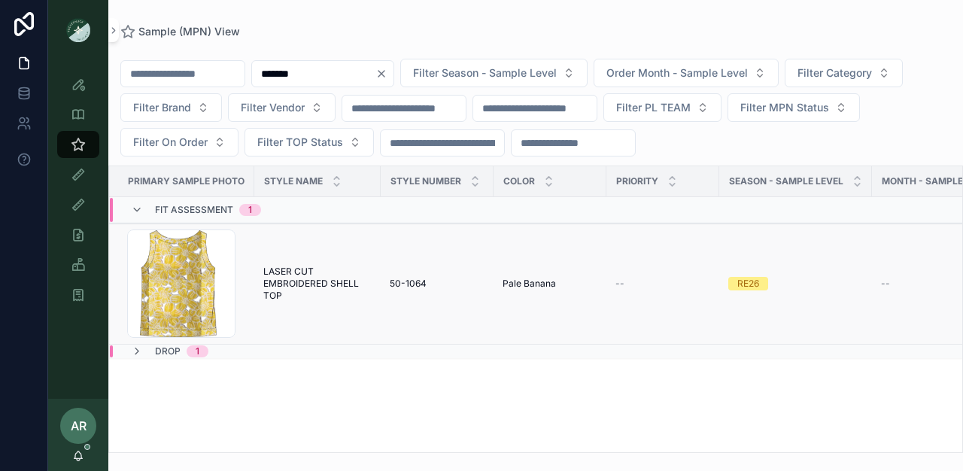
click at [283, 264] on td "LASER CUT EMBROIDERED SHELL TOP LASER CUT EMBROIDERED SHELL TOP" at bounding box center [317, 283] width 126 height 121
click at [289, 282] on span "LASER CUT EMBROIDERED SHELL TOP" at bounding box center [317, 284] width 108 height 36
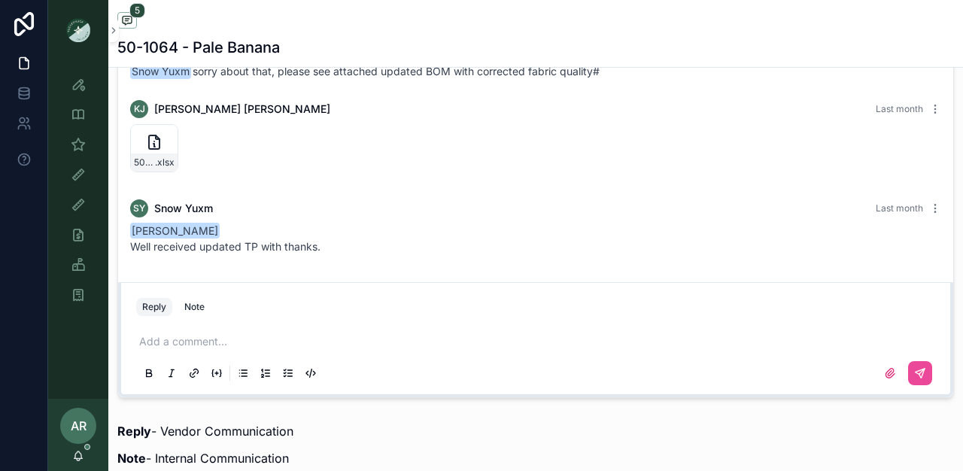
scroll to position [299, 0]
click at [163, 137] on icon "scrollable content" at bounding box center [165, 136] width 5 height 2
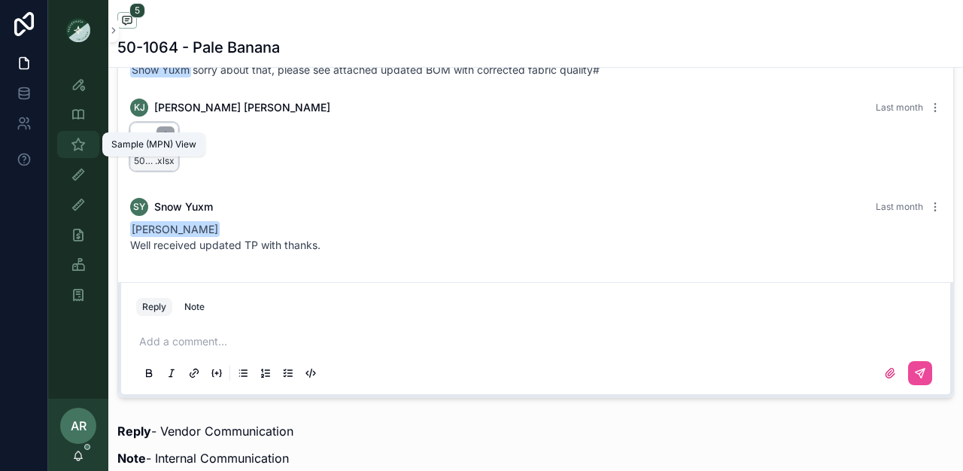
click at [80, 143] on icon "scrollable content" at bounding box center [78, 144] width 15 height 15
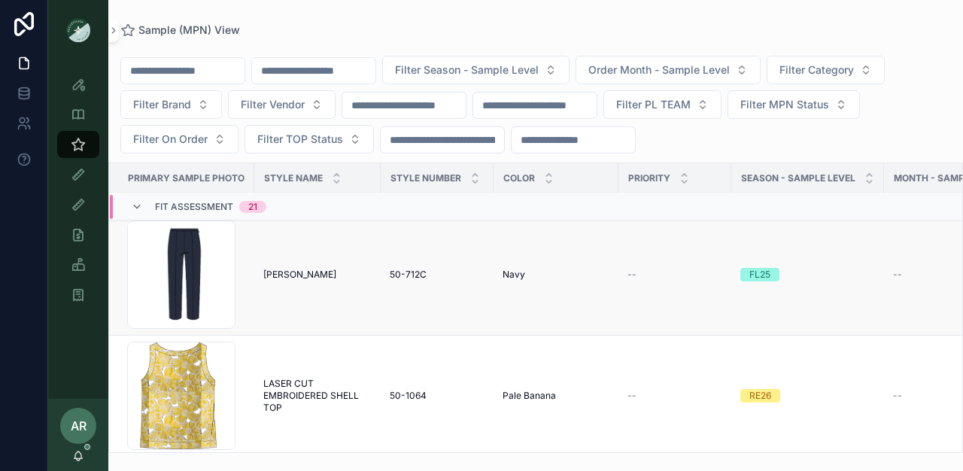
scroll to position [35, 0]
click at [318, 73] on input "scrollable content" at bounding box center [313, 70] width 123 height 21
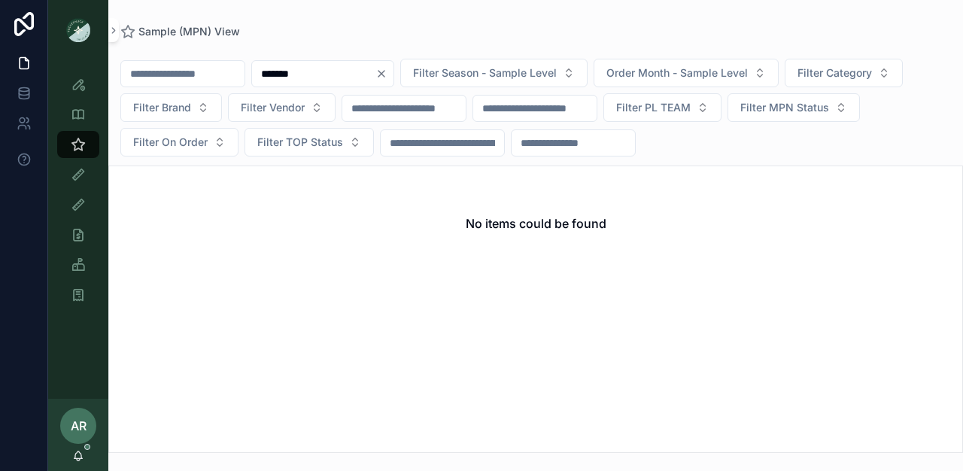
type input "*******"
click at [388, 75] on icon "Clear" at bounding box center [382, 74] width 12 height 12
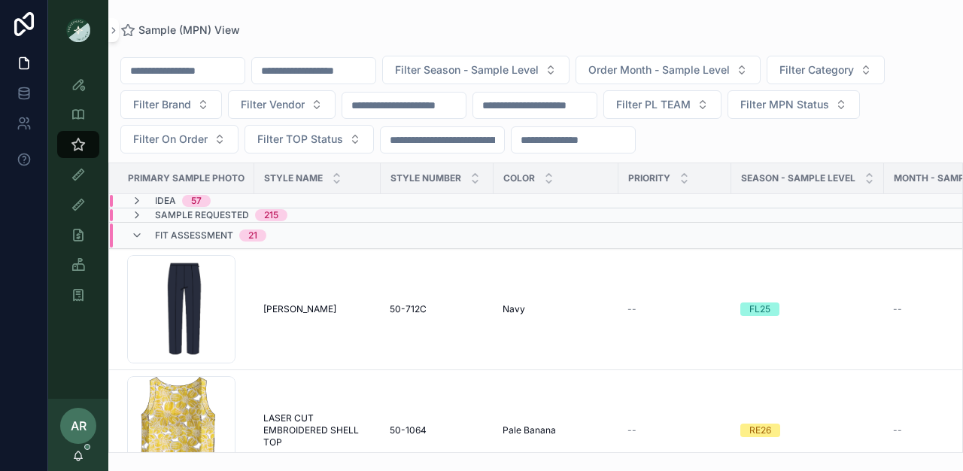
click at [326, 72] on input "scrollable content" at bounding box center [313, 70] width 123 height 21
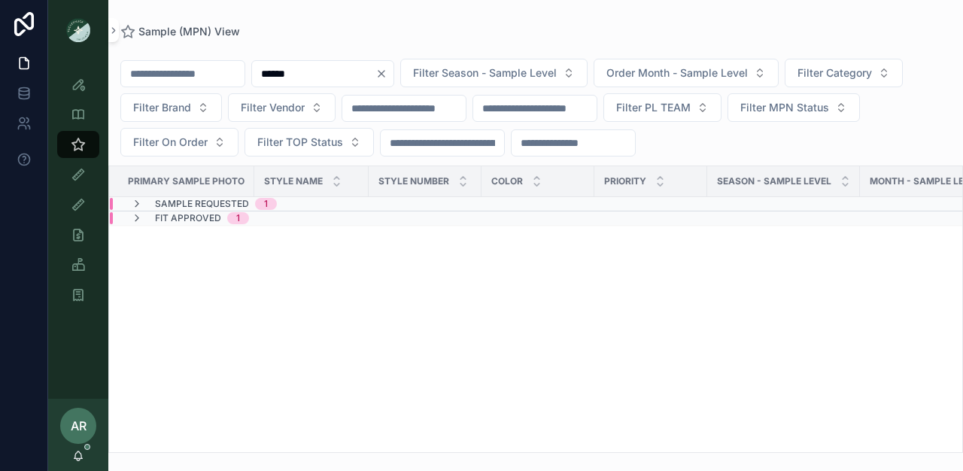
type input "******"
click at [135, 200] on icon "scrollable content" at bounding box center [137, 204] width 12 height 12
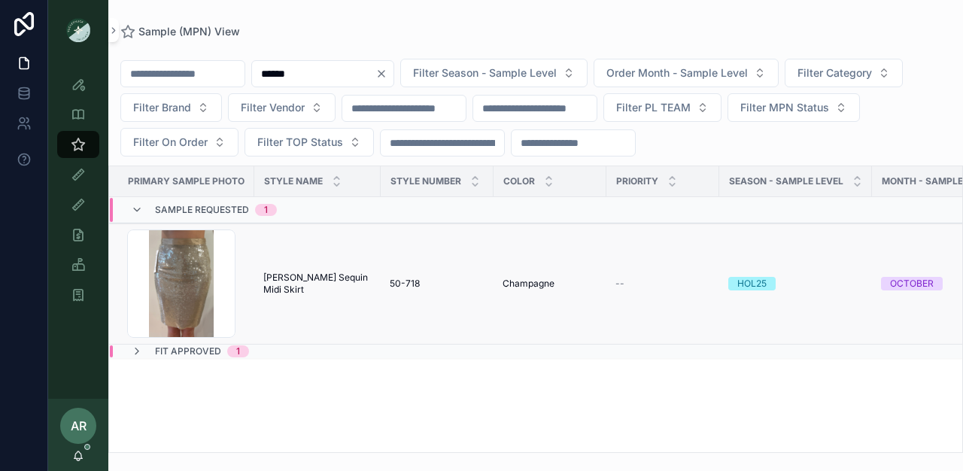
click at [297, 280] on span "Clayton Sequin Midi Skirt" at bounding box center [317, 284] width 108 height 24
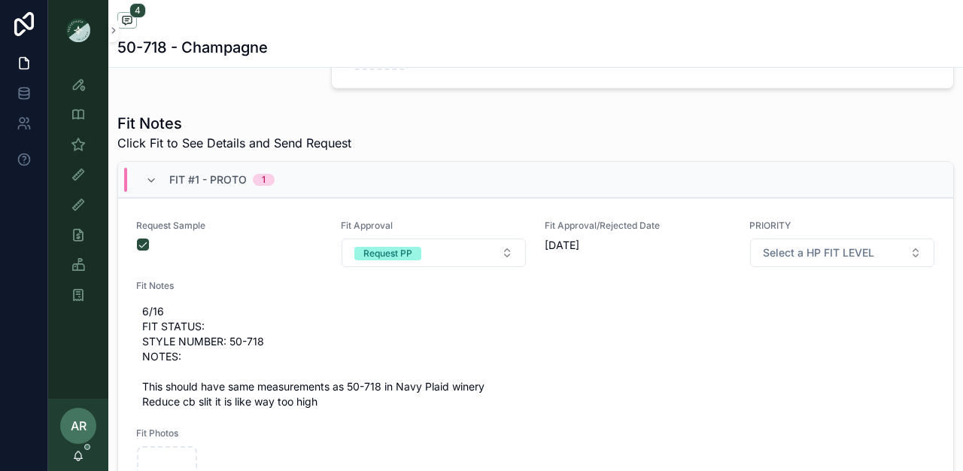
click at [84, 455] on div "AR Abigail Rowlett" at bounding box center [78, 435] width 60 height 72
click at [77, 458] on icon "scrollable content" at bounding box center [78, 459] width 3 height 2
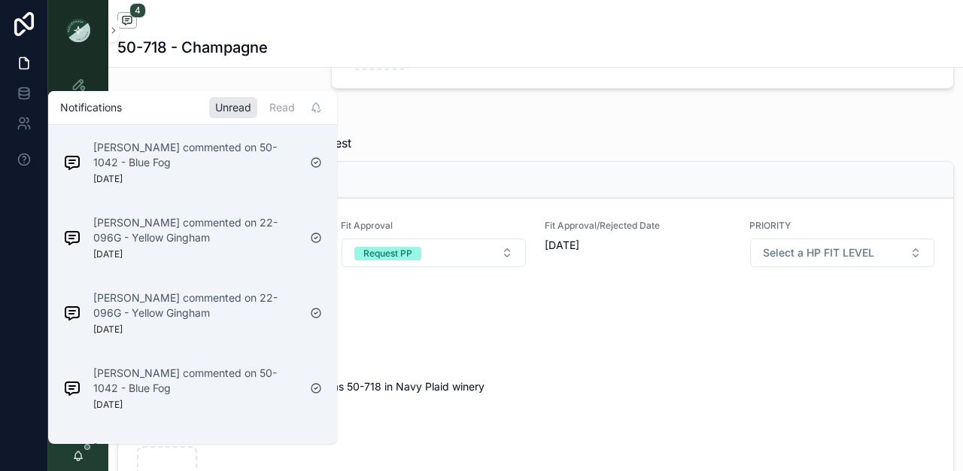
click at [77, 458] on icon "scrollable content" at bounding box center [78, 459] width 3 height 2
click at [199, 63] on div "4 50-718 - Champagne" at bounding box center [535, 33] width 837 height 67
